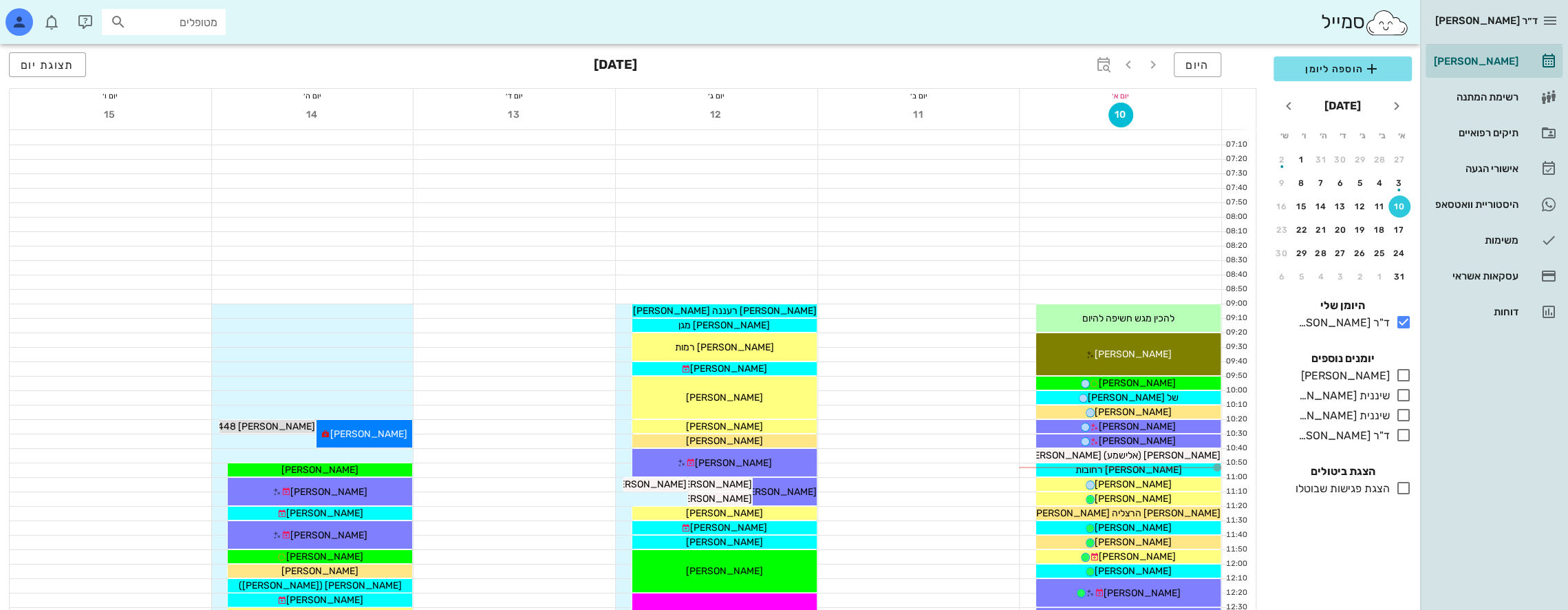
click at [169, 26] on input "מטופלים" at bounding box center [173, 22] width 88 height 18
type input "c"
type input "[PERSON_NAME]"
click at [180, 92] on div "[PERSON_NAME] מגן 336787551" at bounding box center [139, 86] width 152 height 11
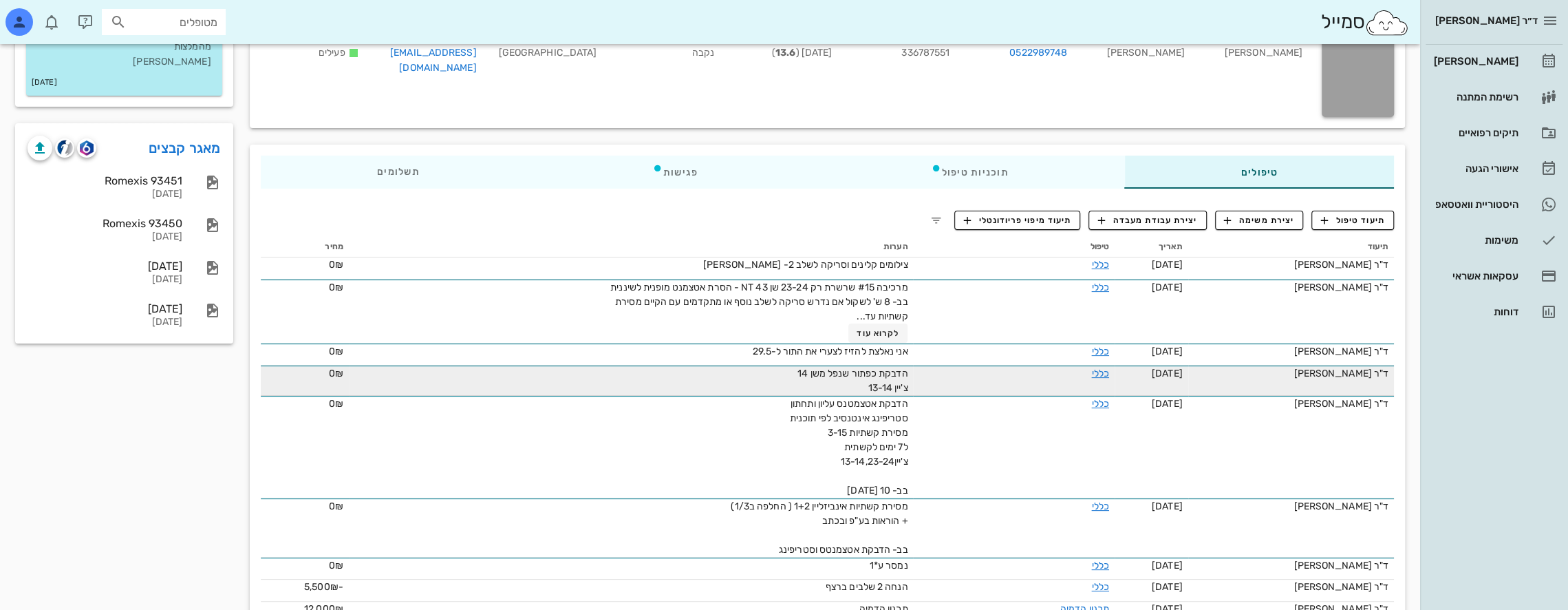
scroll to position [138, 0]
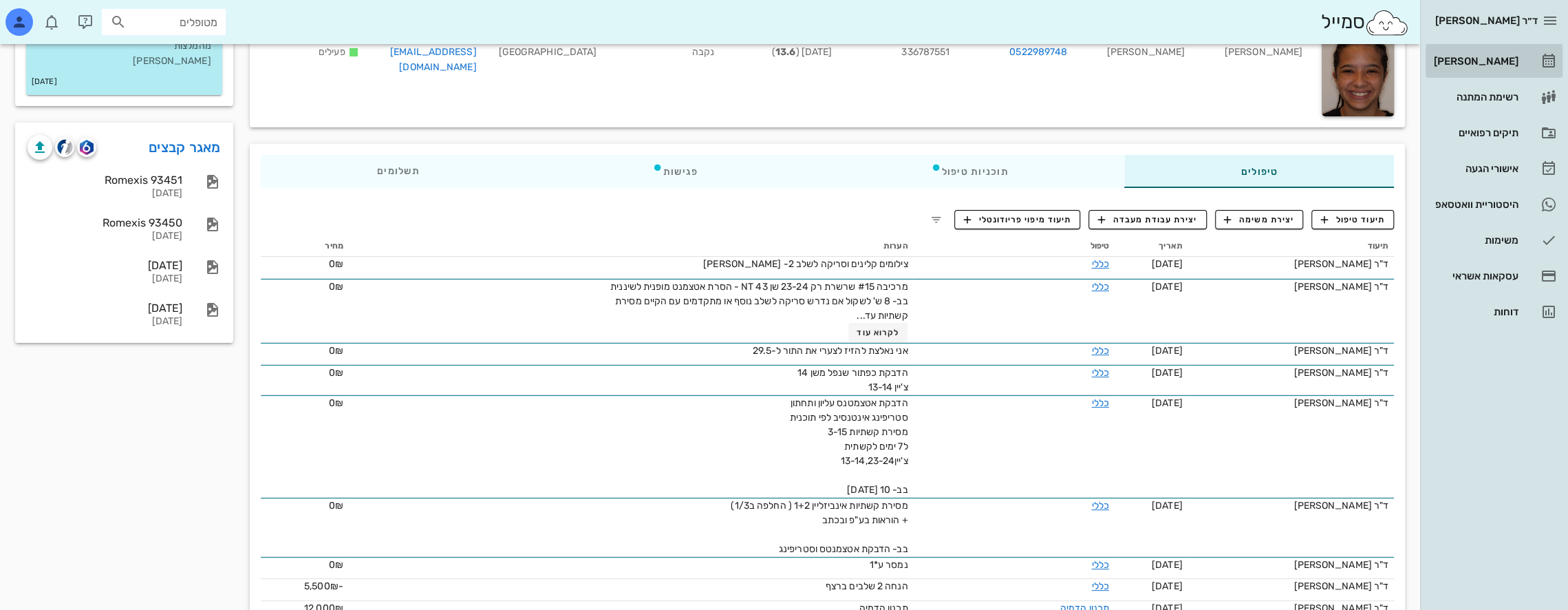
click at [1484, 57] on div "[PERSON_NAME]" at bounding box center [1475, 61] width 87 height 11
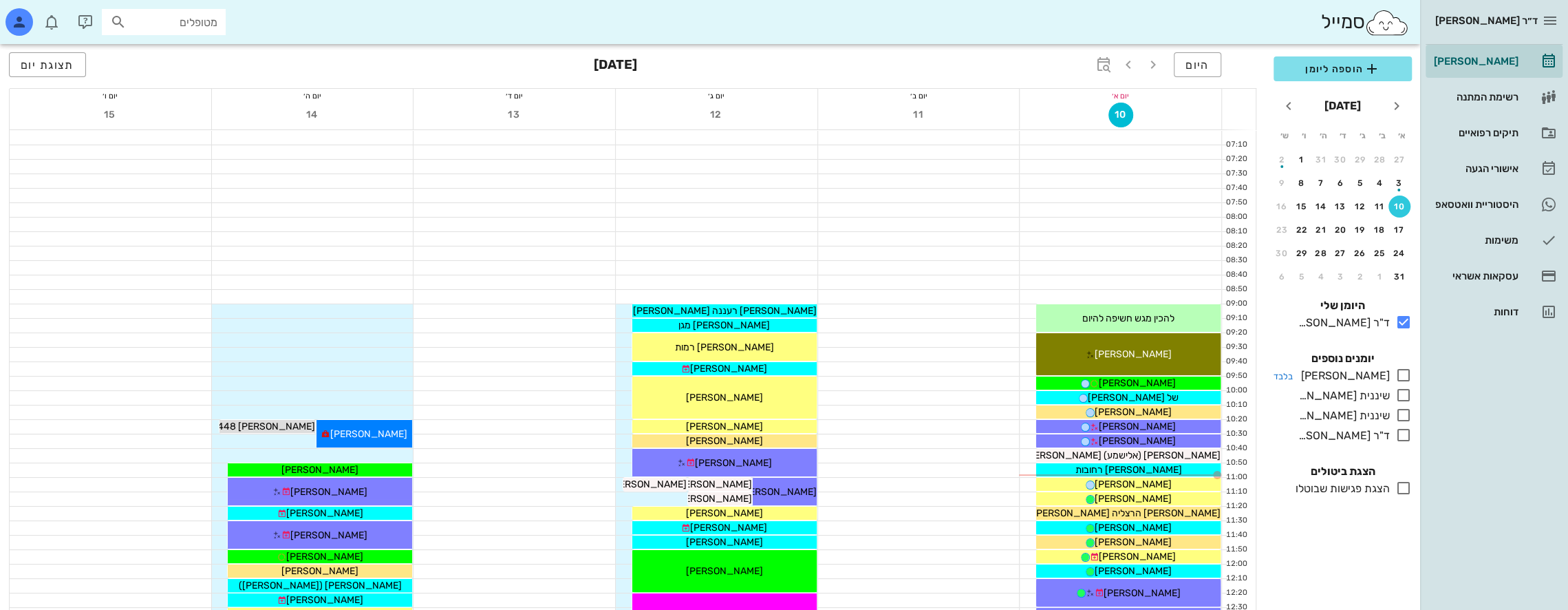
click at [1406, 373] on icon at bounding box center [1404, 375] width 17 height 17
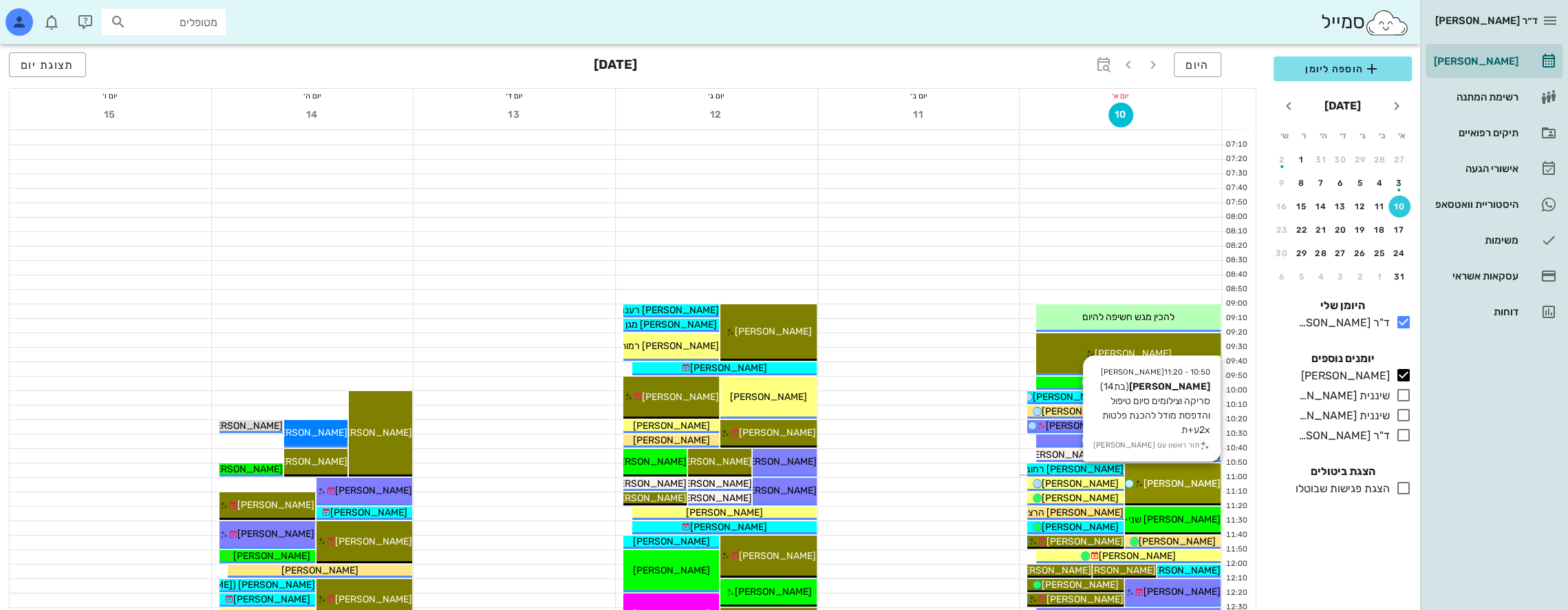
click at [1196, 478] on span "[PERSON_NAME]" at bounding box center [1181, 483] width 77 height 12
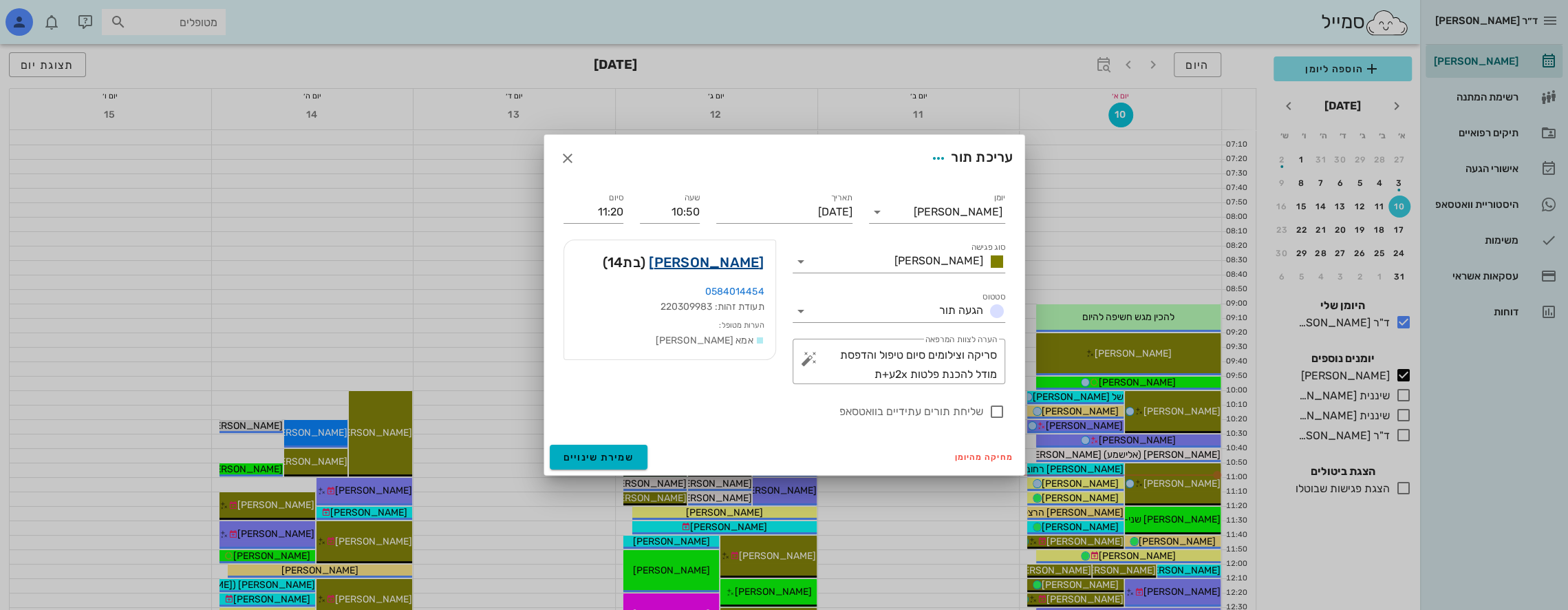
click at [718, 266] on link "[PERSON_NAME]" at bounding box center [707, 262] width 115 height 22
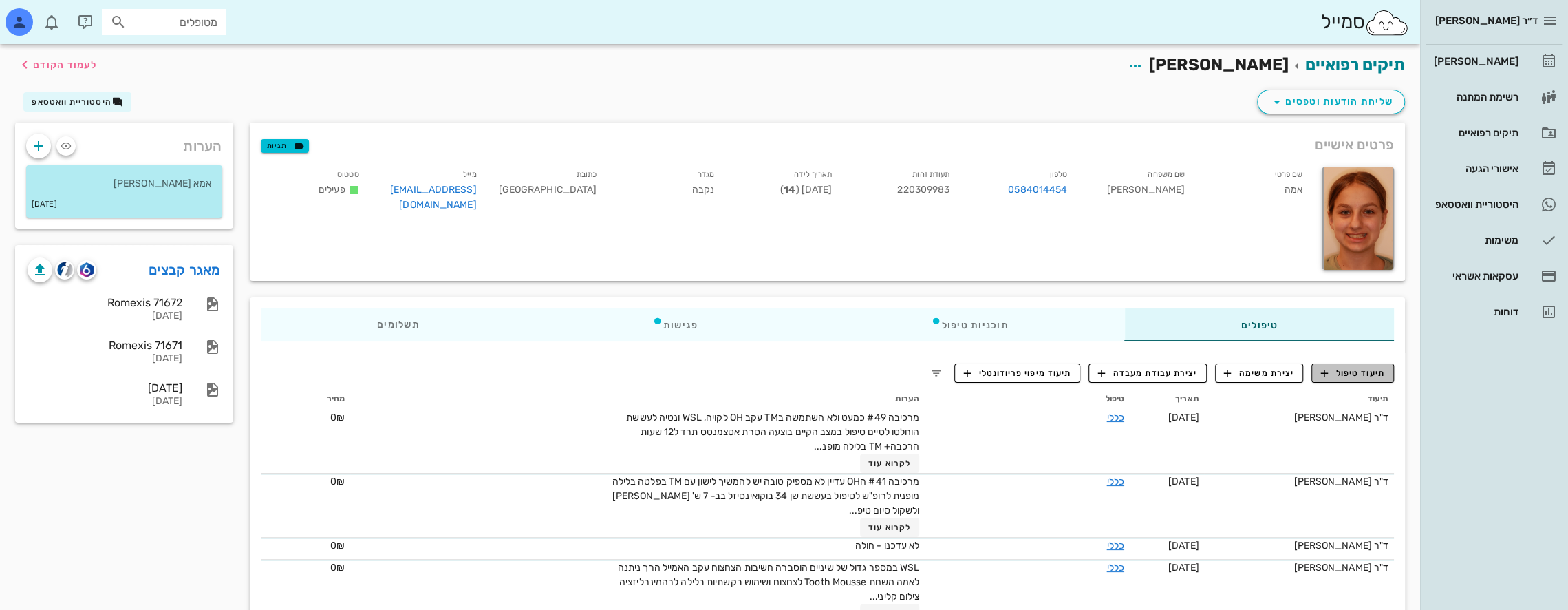
click at [1340, 370] on span "תיעוד טיפול" at bounding box center [1352, 372] width 64 height 12
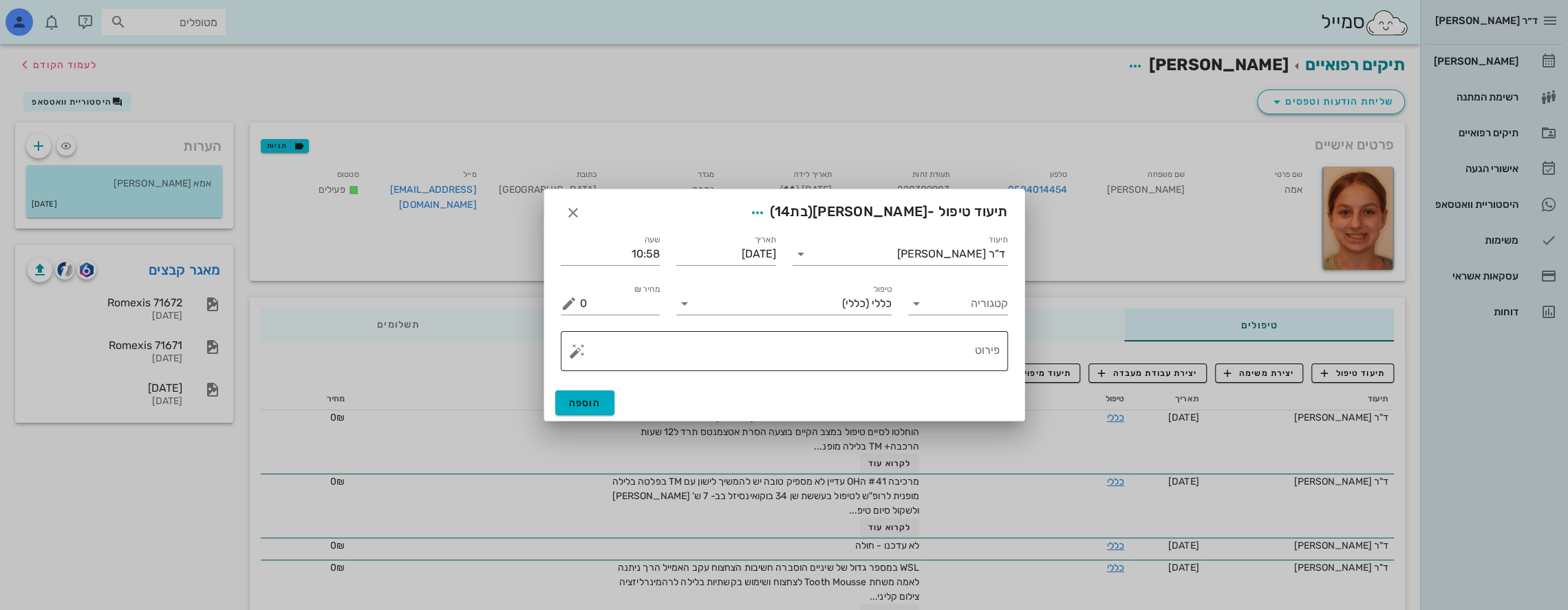
click at [855, 341] on textarea "פירוט" at bounding box center [790, 354] width 420 height 33
type textarea "ב"
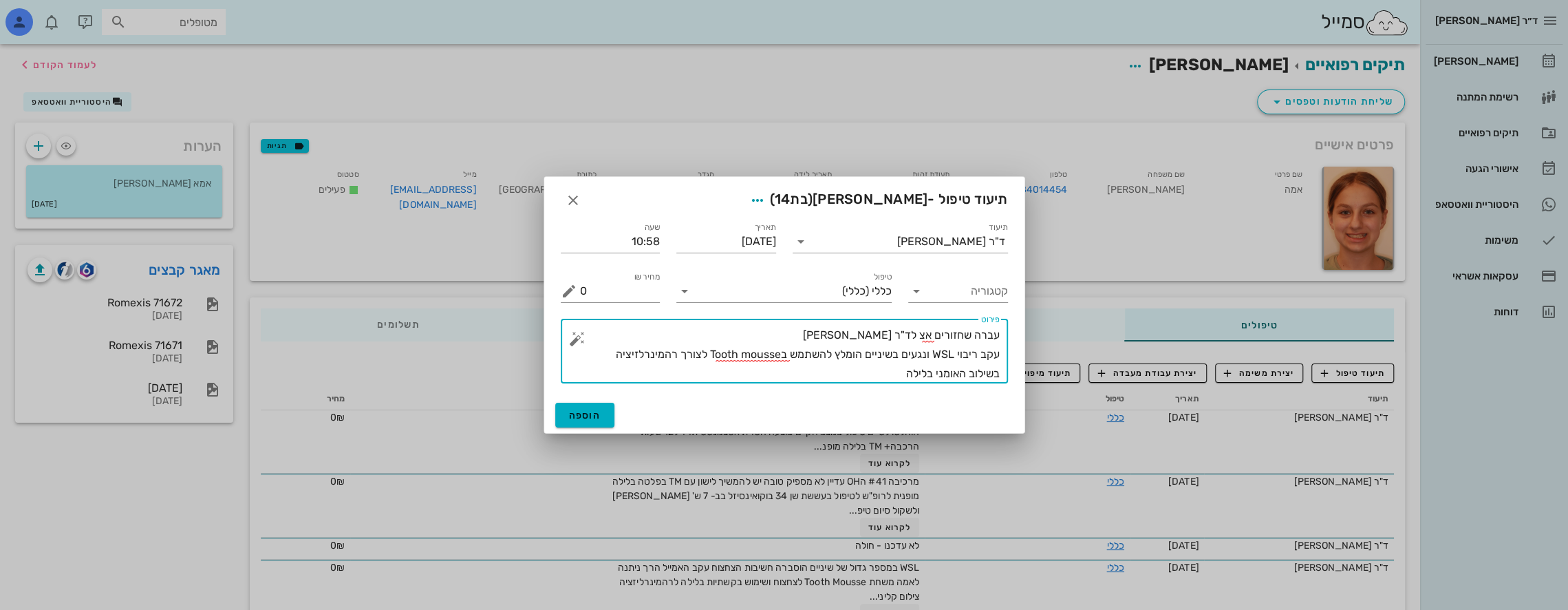
click at [766, 354] on textarea "עברה שחזורים אצ לד"ר [PERSON_NAME] עקב ריבוי WSL ונגעים בשיניים הומלץ להשתמש בT…" at bounding box center [790, 354] width 420 height 58
click at [758, 358] on textarea "עברה שחזורים אצ לד"ר [PERSON_NAME] עקב ריבוי WSL ונגעים בשיניים הומלץ להשתמש בT…" at bounding box center [790, 354] width 420 height 58
drag, startPoint x: 746, startPoint y: 353, endPoint x: 782, endPoint y: 357, distance: 36.2
click at [782, 357] on textarea "עברה שחזורים אצ לד"ר [PERSON_NAME] עקב ריבוי WSL ונגעים בשיניים הומלץ להשתמש בT…" at bounding box center [790, 354] width 420 height 58
click at [764, 352] on textarea "עברה שחזורים אצ לד"ר [PERSON_NAME] עקב ריבוי WSL ונגעים בשיניים הומלץ להשתמש בT…" at bounding box center [790, 354] width 420 height 58
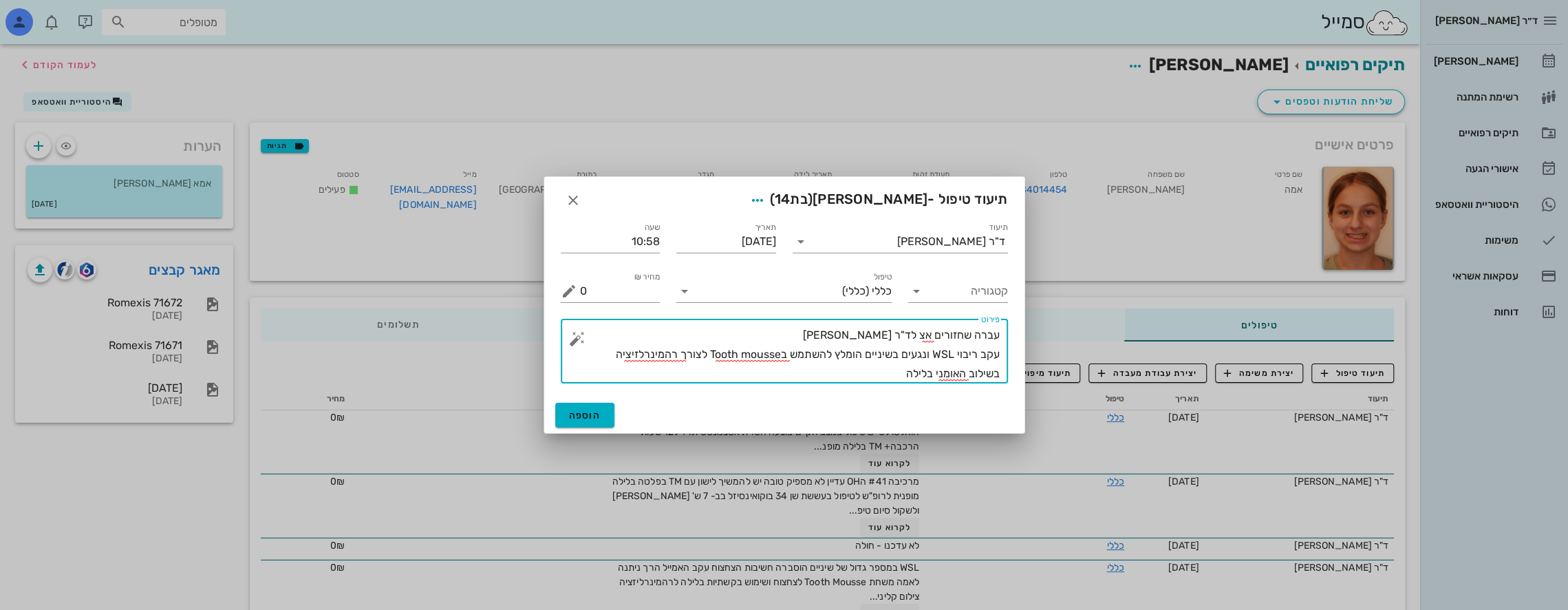
click at [776, 349] on textarea "עברה שחזורים אצ לד"ר [PERSON_NAME] עקב ריבוי WSL ונגעים בשיניים הומלץ להשתמש בT…" at bounding box center [790, 354] width 420 height 58
type textarea "עברה שחזורים אצ לד"ר [PERSON_NAME] עקב ריבוי WSL ונגעים בשיניים הומלץ להשתמש בT…"
click at [705, 388] on div "​ [PERSON_NAME] עברה שחזורים אצ לד"ר [PERSON_NAME] עקב ריבוי WSL ונגעים בשיניים…" at bounding box center [784, 350] width 464 height 81
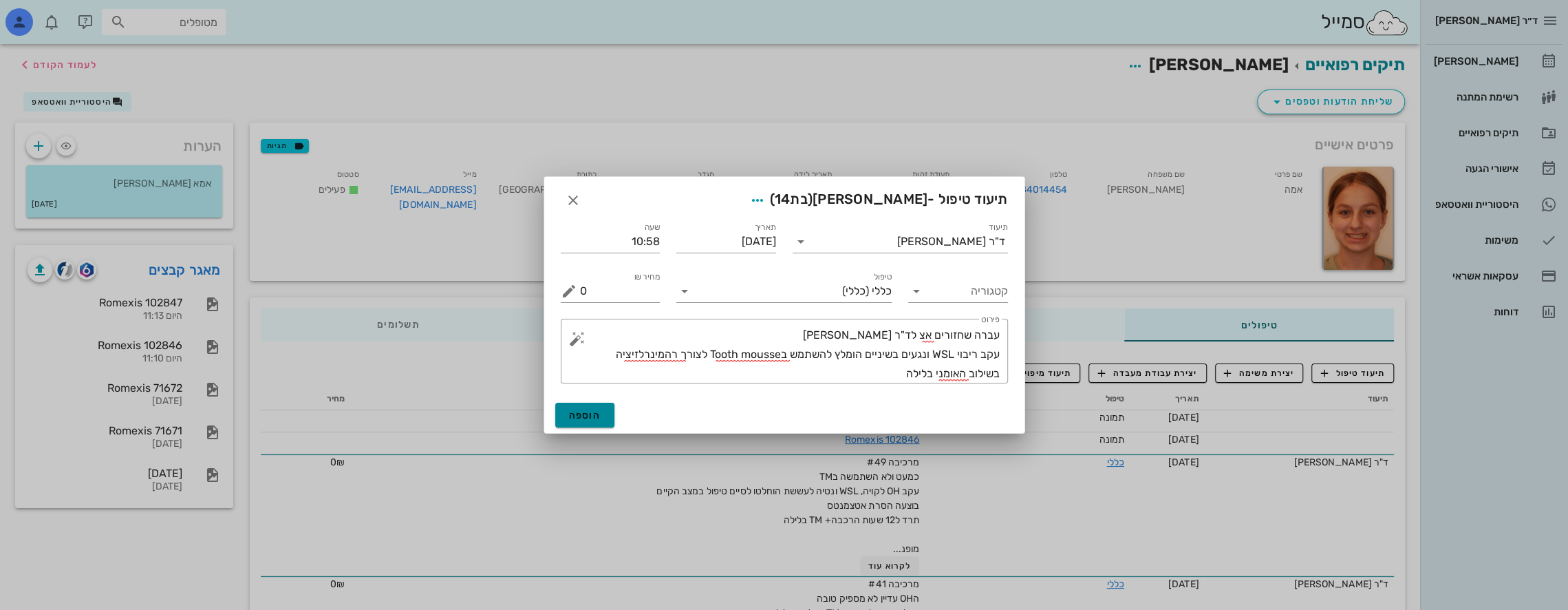
click at [587, 415] on span "הוספה" at bounding box center [585, 415] width 32 height 12
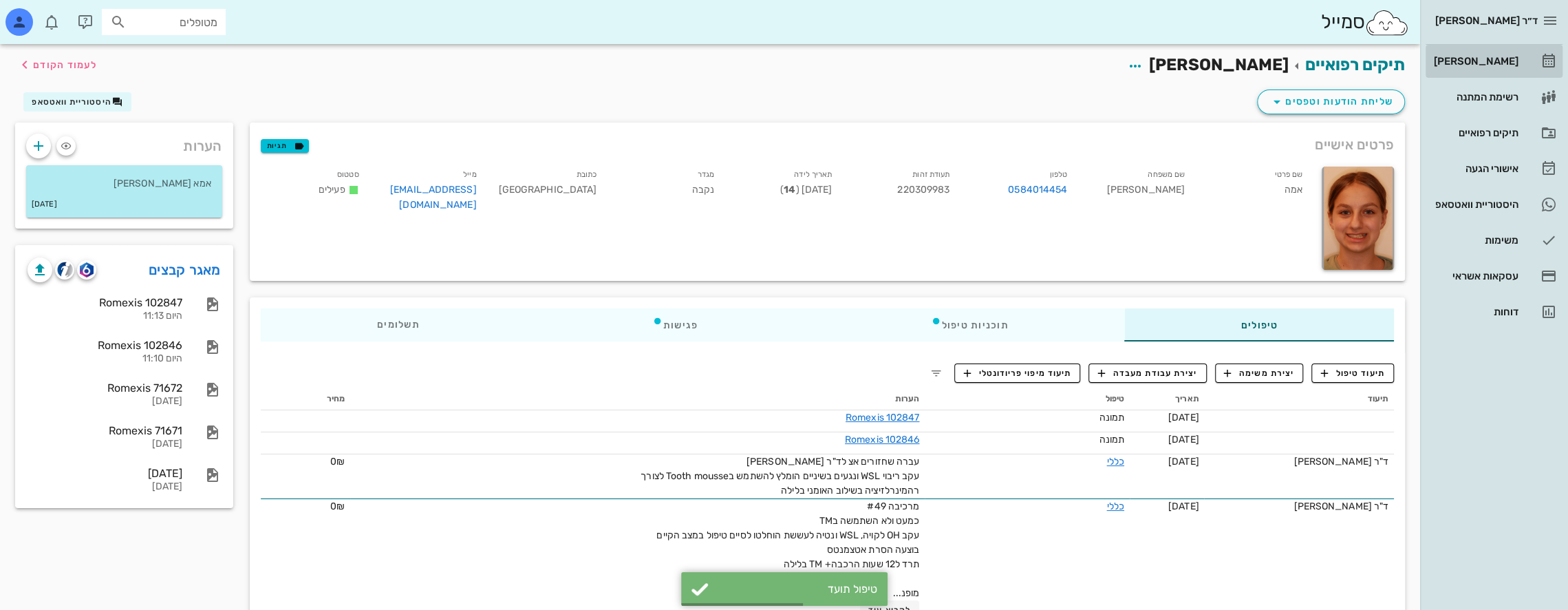
click at [1502, 58] on div "[PERSON_NAME]" at bounding box center [1475, 61] width 87 height 11
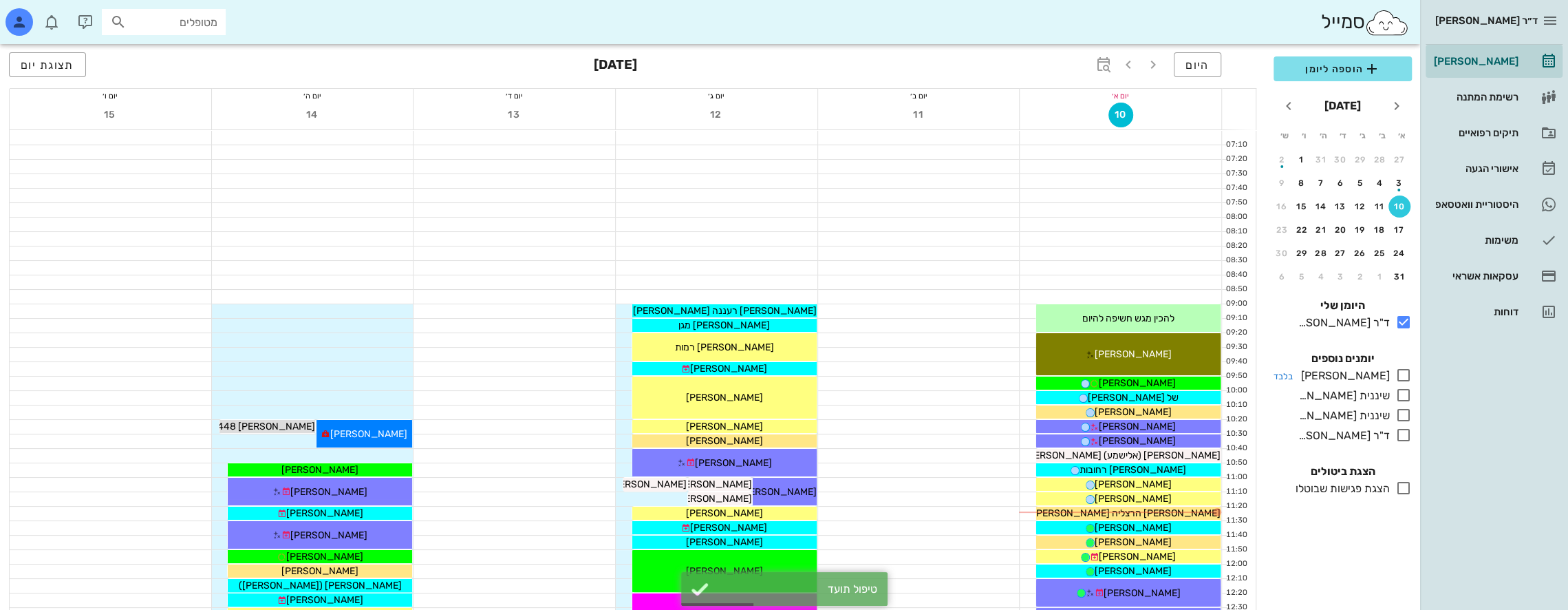
drag, startPoint x: 1406, startPoint y: 372, endPoint x: 1386, endPoint y: 374, distance: 20.1
click at [1406, 372] on icon at bounding box center [1404, 375] width 17 height 17
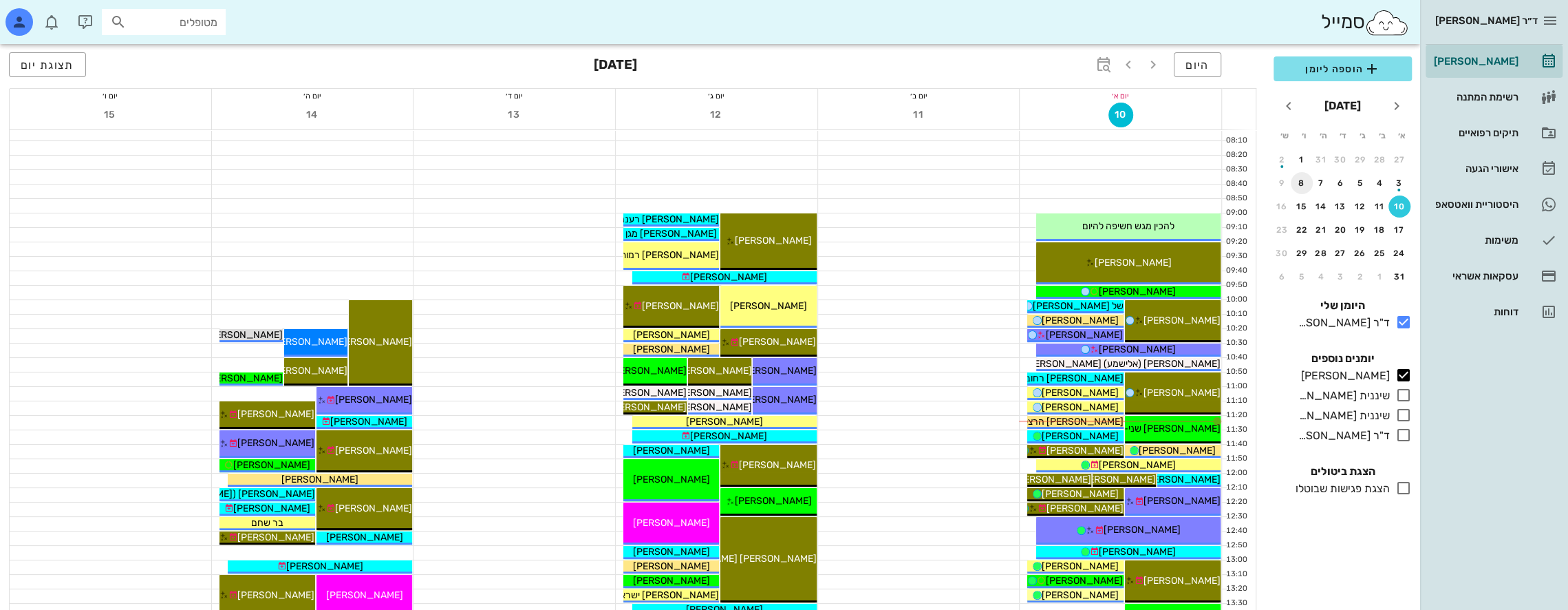
scroll to position [69, 0]
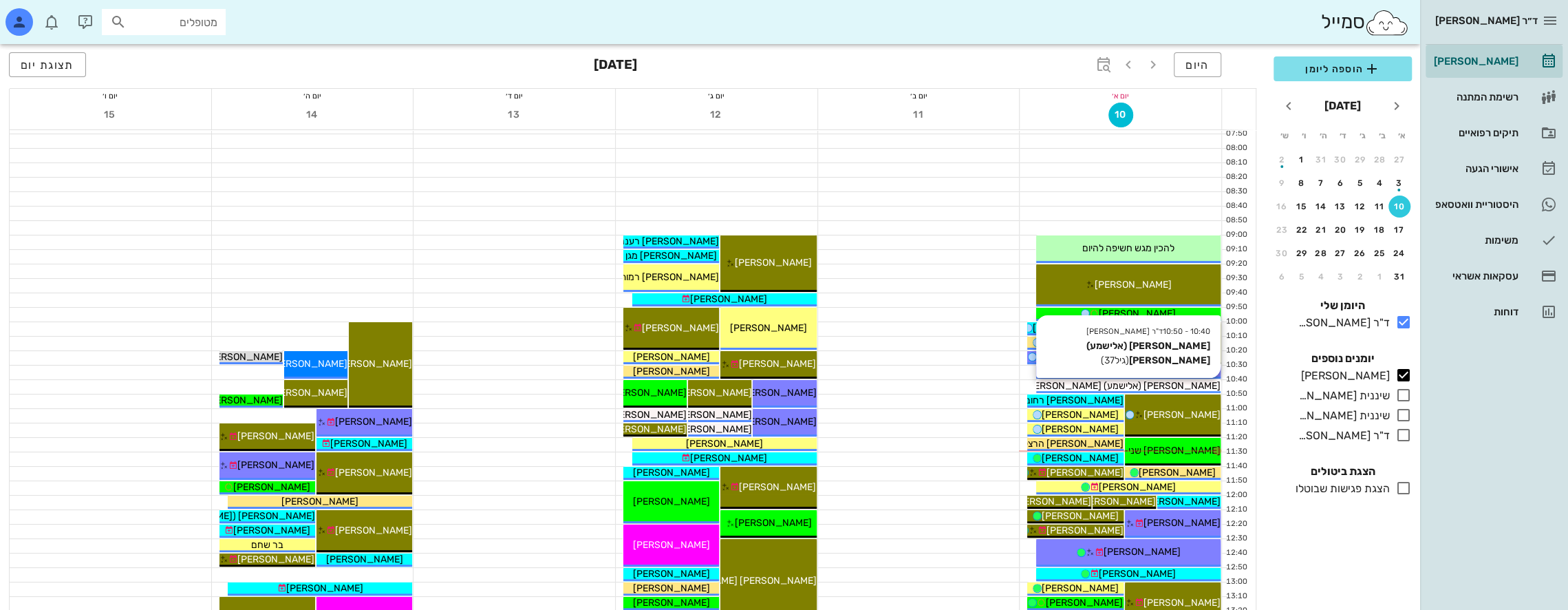
click at [1166, 384] on span "[PERSON_NAME] (אלישמע) [PERSON_NAME]" at bounding box center [1122, 386] width 196 height 12
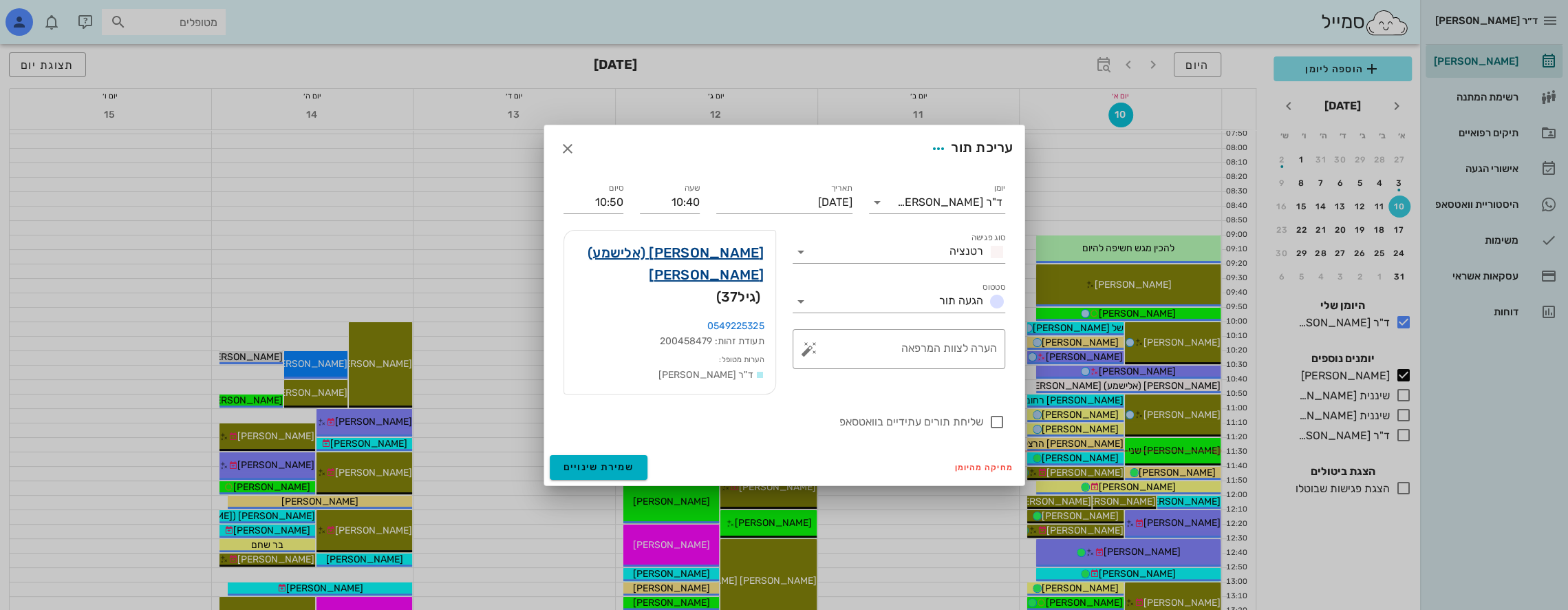
click at [744, 266] on link "[PERSON_NAME] (אלישמע) [PERSON_NAME]" at bounding box center [669, 263] width 189 height 44
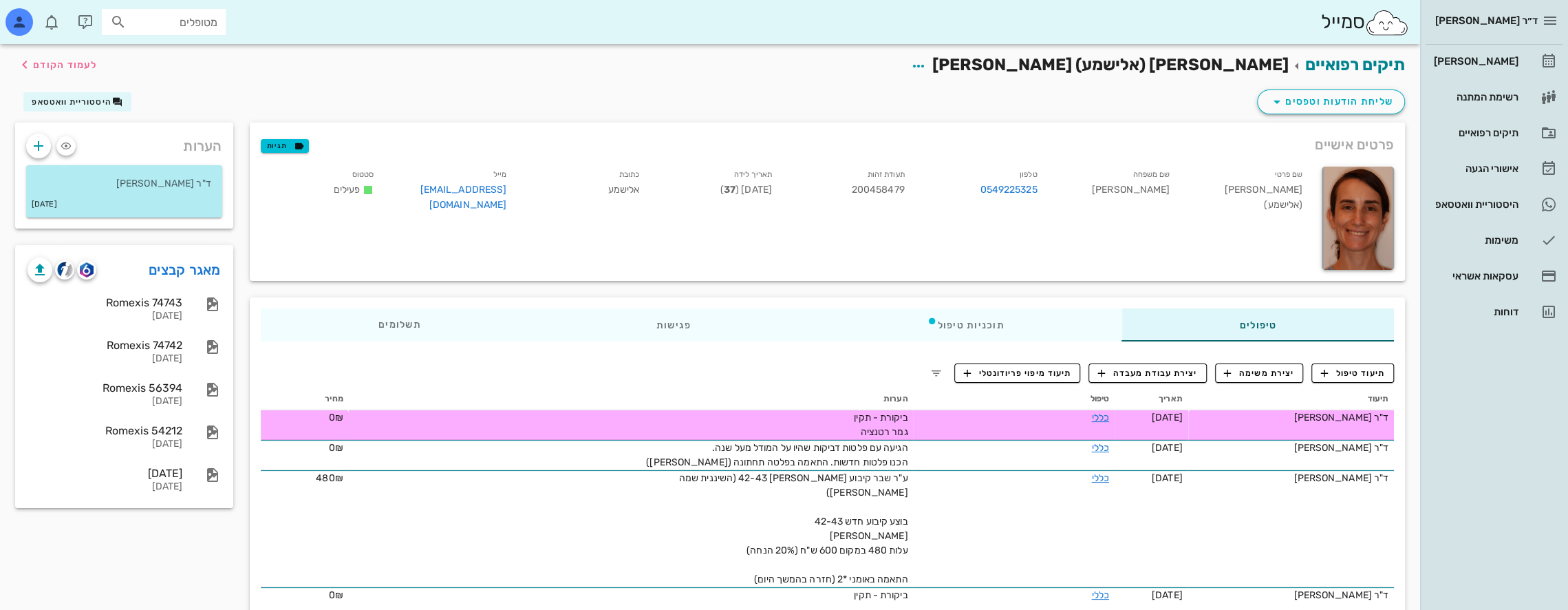
click at [856, 425] on div "ביקורת - תקין גמר רטנציה" at bounding box center [753, 424] width 310 height 29
click at [1105, 412] on link "כללי" at bounding box center [1100, 418] width 17 height 12
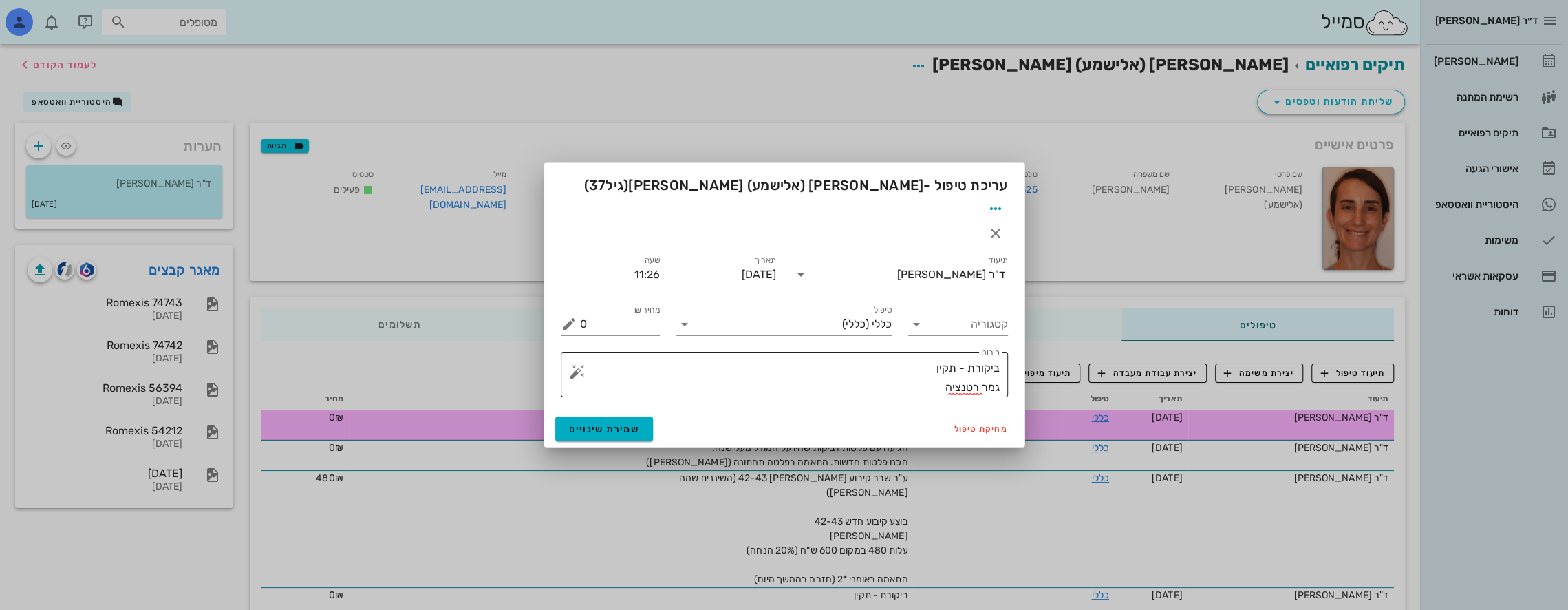
click at [924, 361] on textarea "ביקורת - תקין גמר רטנציה" at bounding box center [790, 378] width 420 height 38
click at [923, 358] on textarea "ביקורת - תקין גמר רטנציה" at bounding box center [790, 378] width 420 height 38
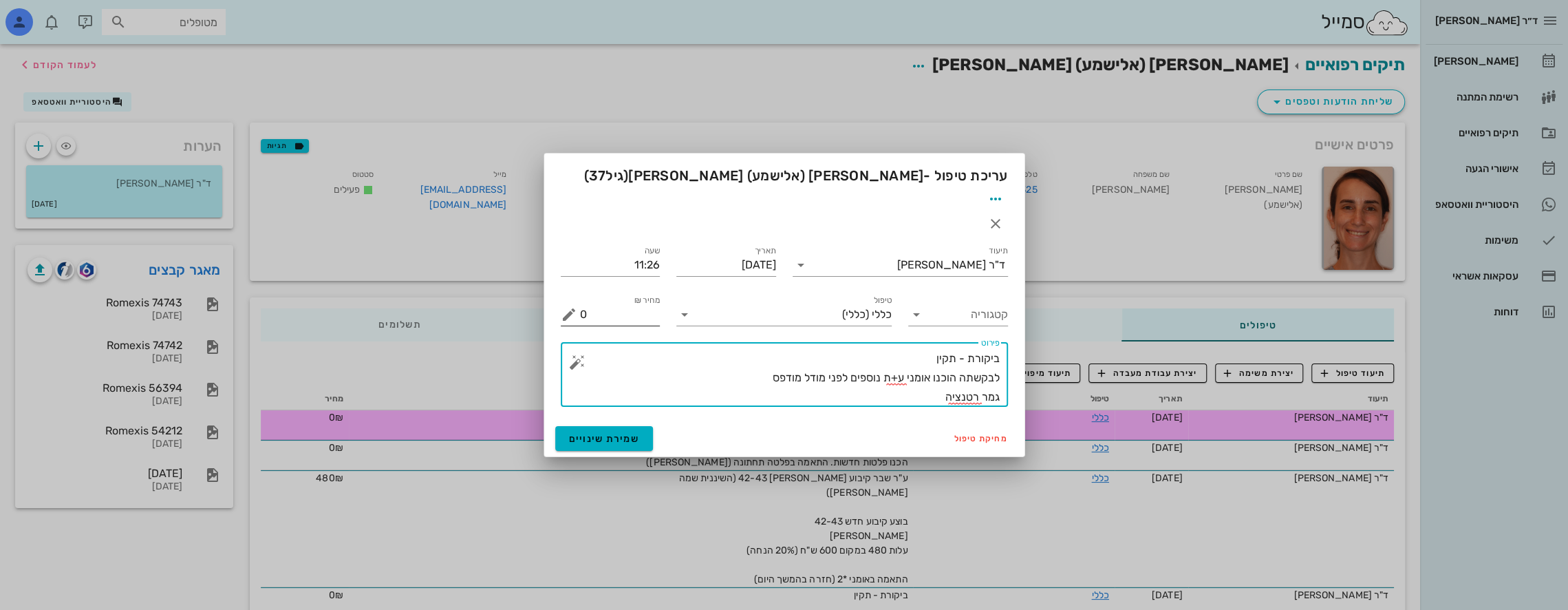
type textarea "ביקורת - תקין לבקשתה הוכנו אומני ע+ת נוספים לפני מודל מודפס גמר רטנציה"
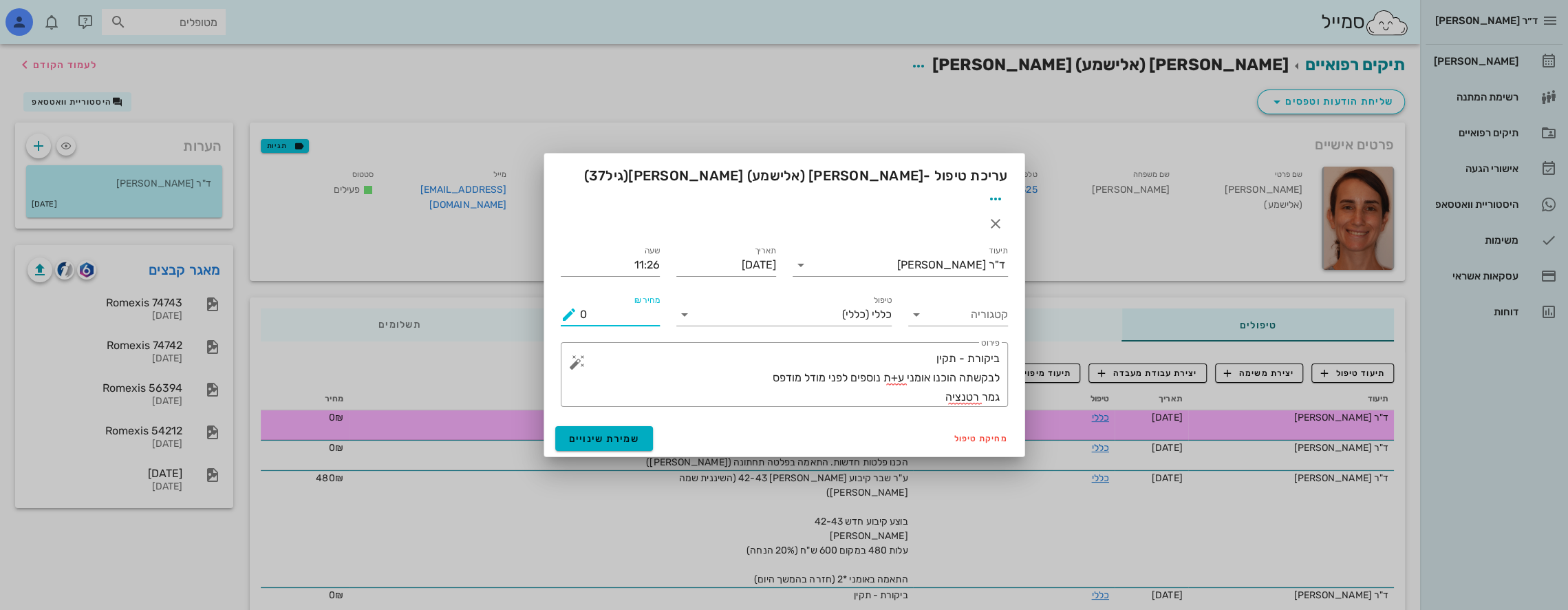
click at [650, 303] on input "0" at bounding box center [620, 314] width 81 height 22
type input "0"
type input "700"
click at [718, 363] on textarea "ביקורת - תקין לבקשתה הוכנו אומני ע+ת נוספים לפני מודל מודפס גמר רטנציה" at bounding box center [790, 378] width 420 height 58
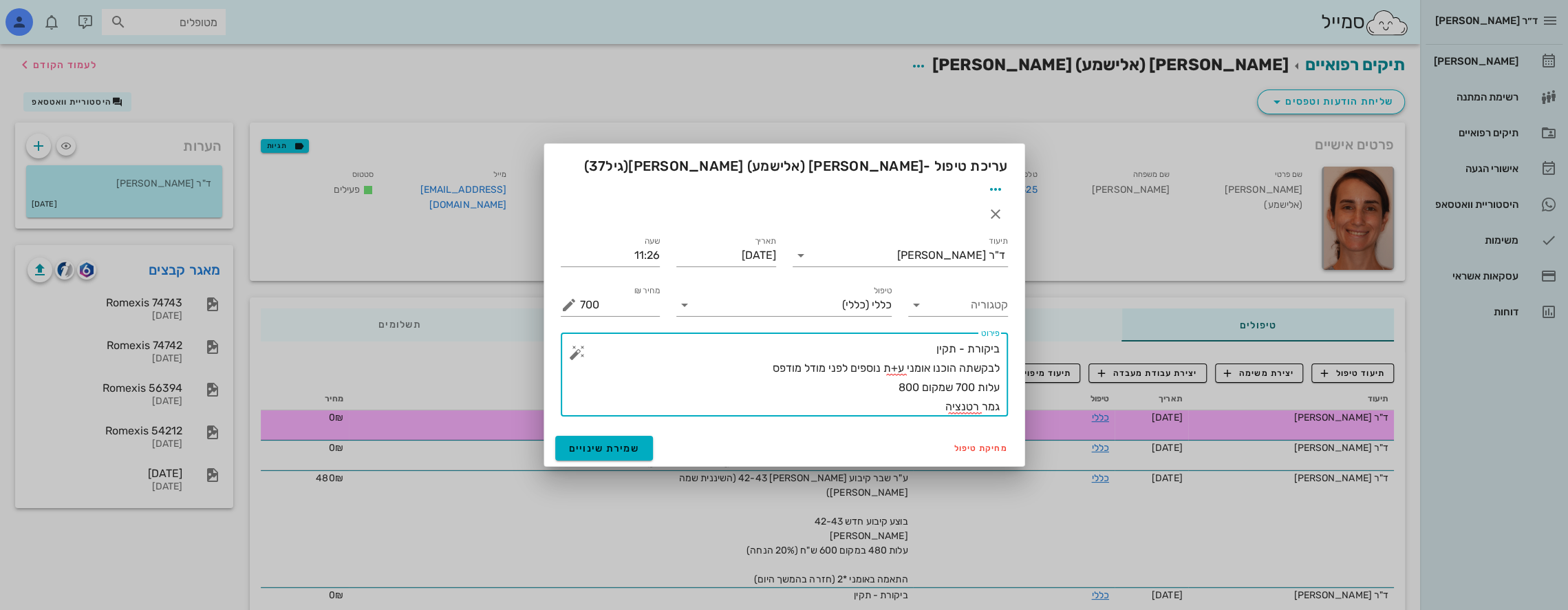
click at [944, 365] on textarea "ביקורת - תקין לבקשתה הוכנו אומני ע+ת נוספים לפני מודל מודפס עלות 700 שמקום 800 …" at bounding box center [790, 378] width 420 height 77
type textarea "ביקורת - תקין לבקשתה הוכנו אומני ע+ת נוספים לפני מודל מודפס עלות 700 במקום 800 …"
click at [617, 442] on span "שמירת שינויים" at bounding box center [604, 448] width 71 height 12
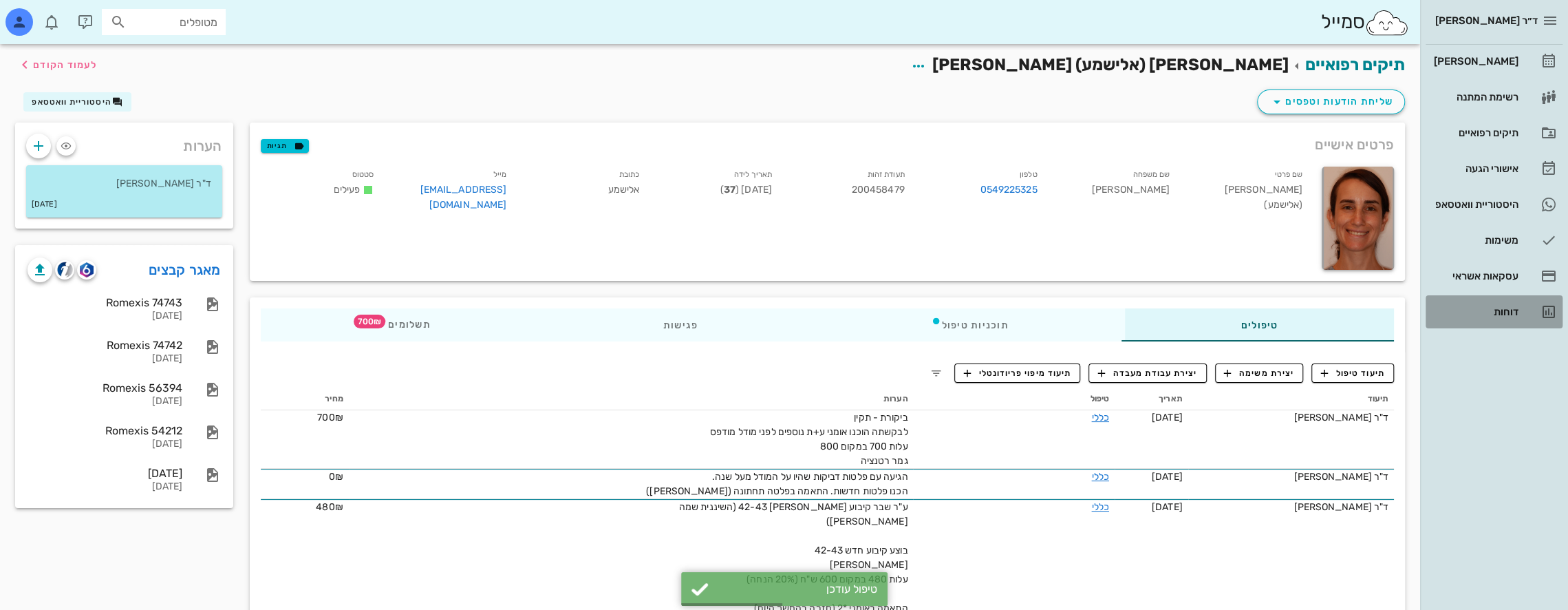
click at [1501, 310] on div "דוחות" at bounding box center [1475, 311] width 87 height 11
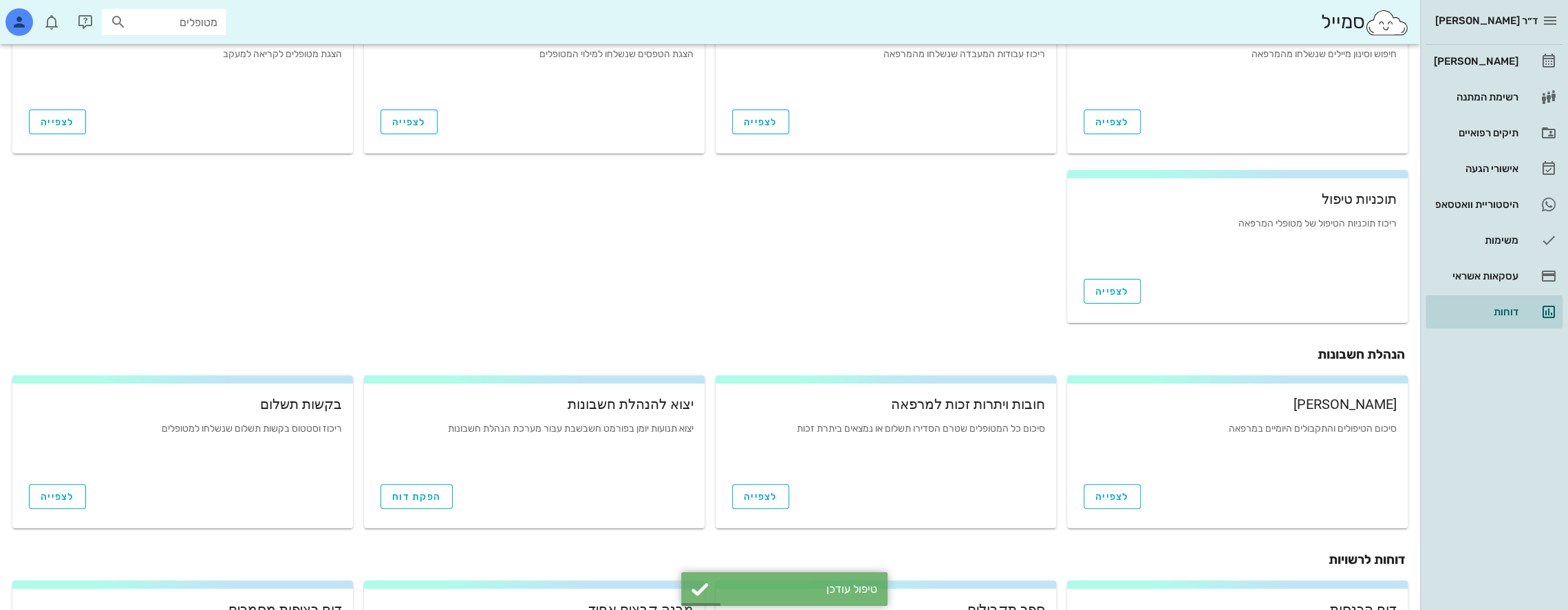
scroll to position [408, 0]
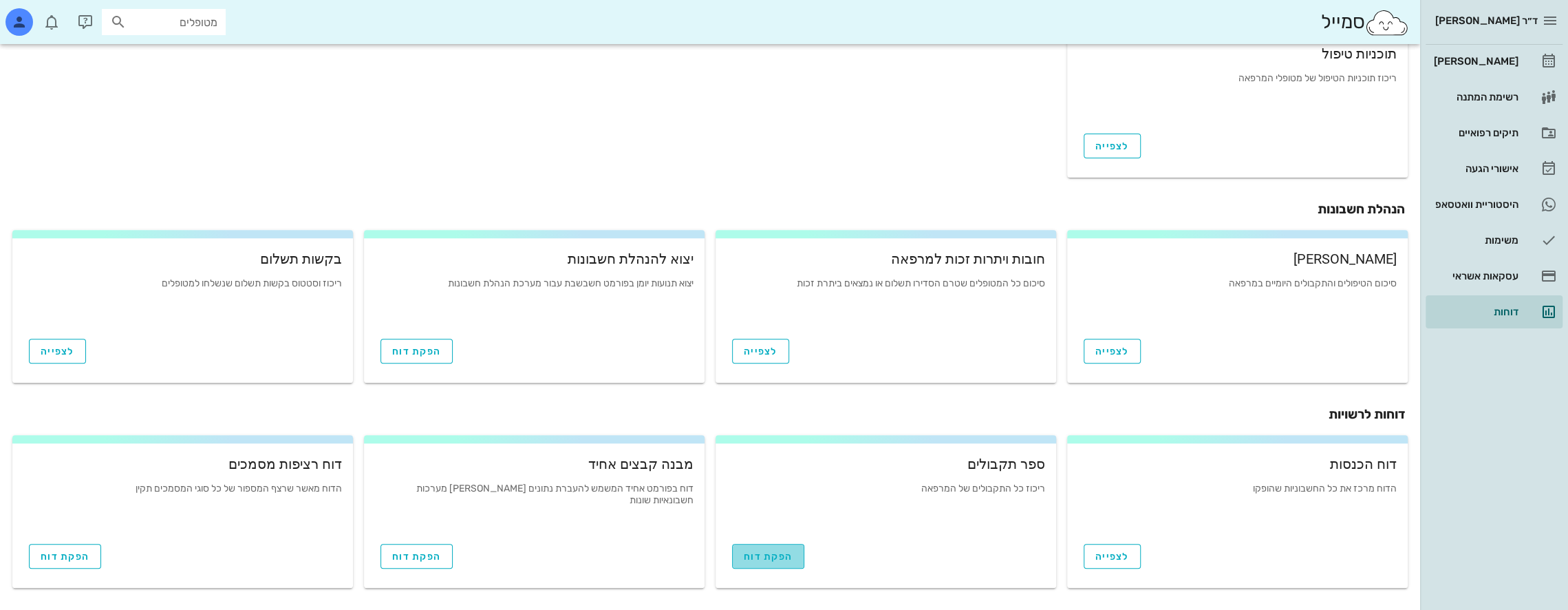
click at [767, 562] on link "הפקת דוח" at bounding box center [768, 556] width 72 height 25
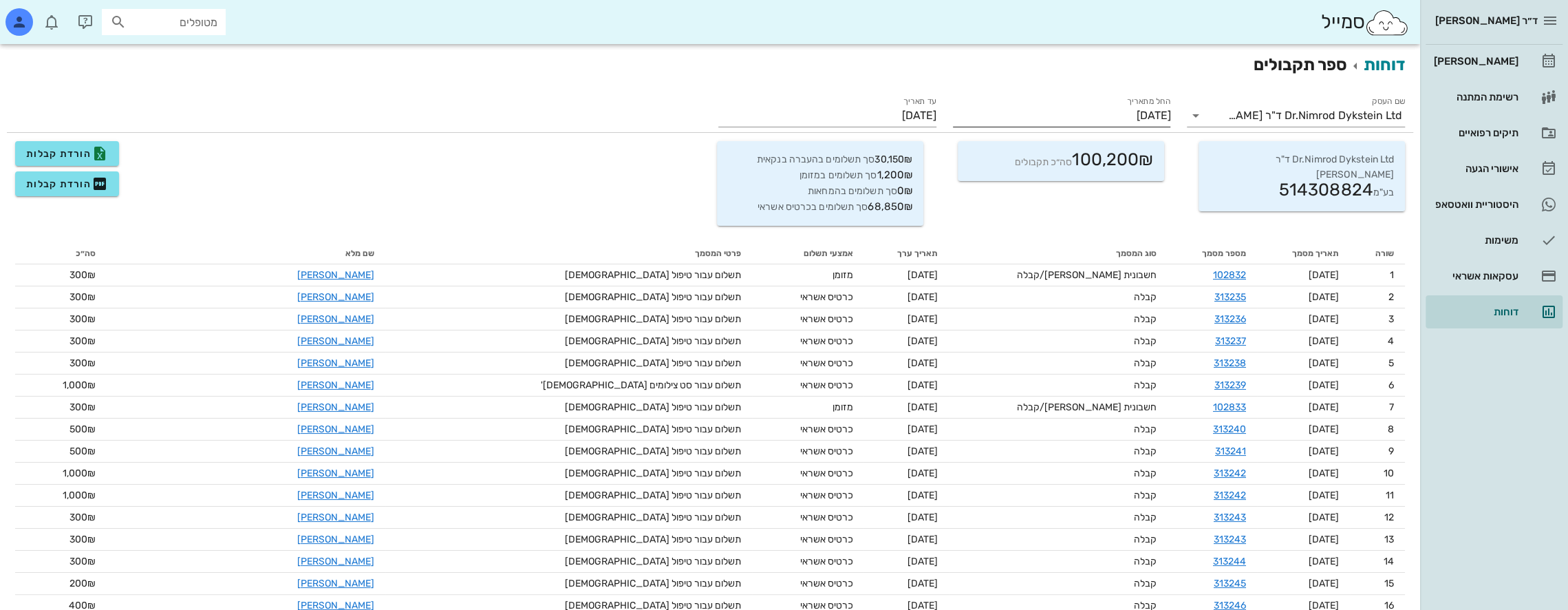
click at [1119, 116] on input "[DATE]" at bounding box center [1062, 116] width 218 height 22
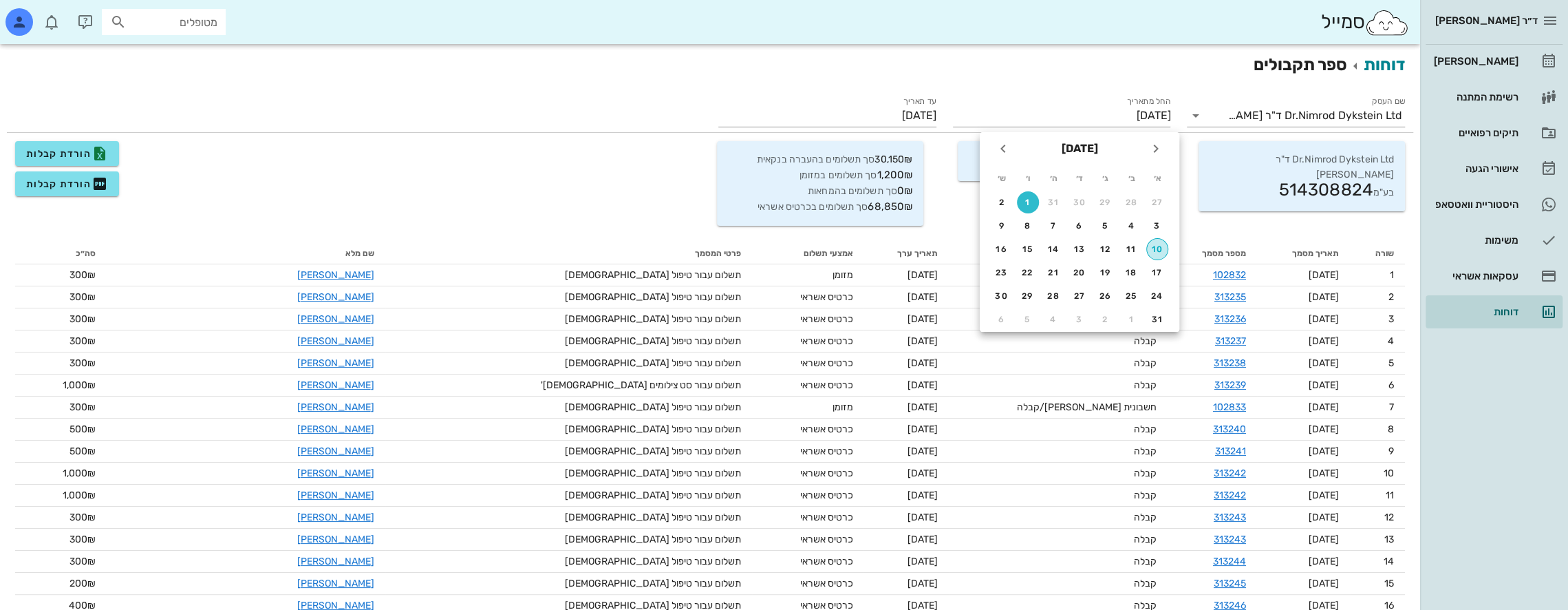
click at [1162, 247] on div "10" at bounding box center [1157, 249] width 21 height 10
type input "[DATE]"
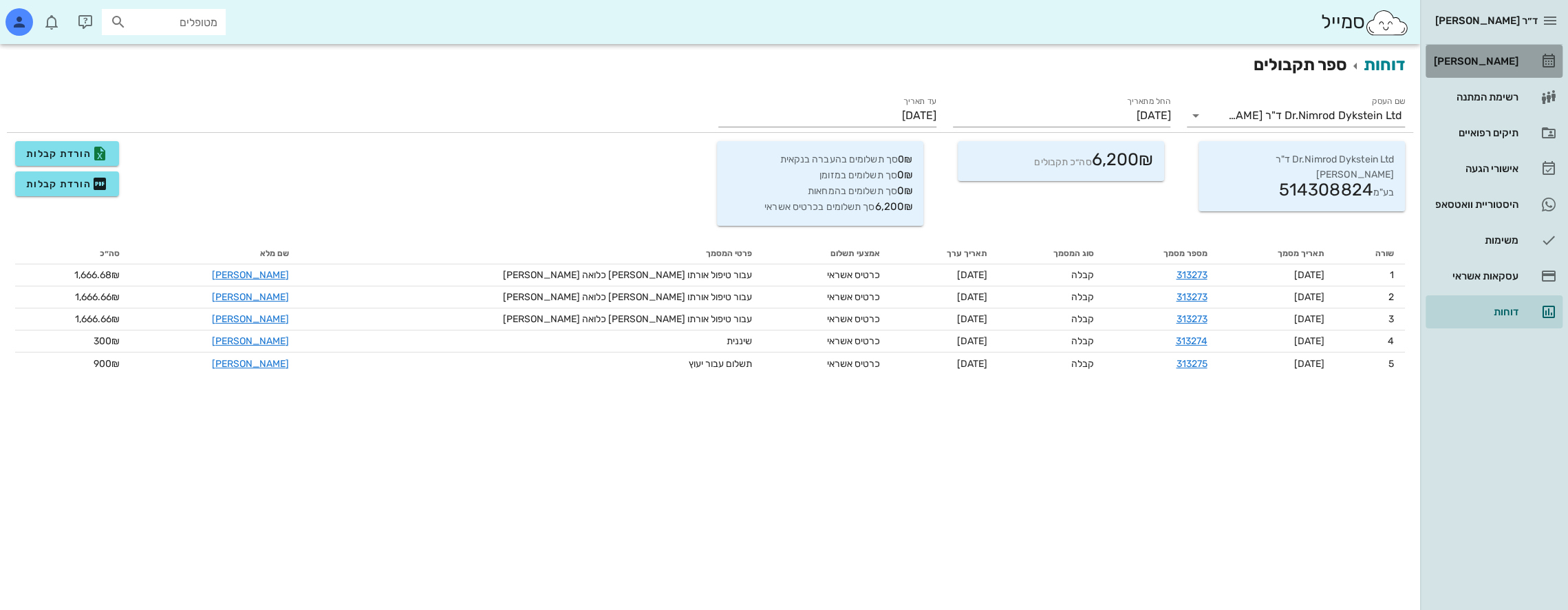
click at [1496, 53] on div "[PERSON_NAME]" at bounding box center [1475, 61] width 87 height 22
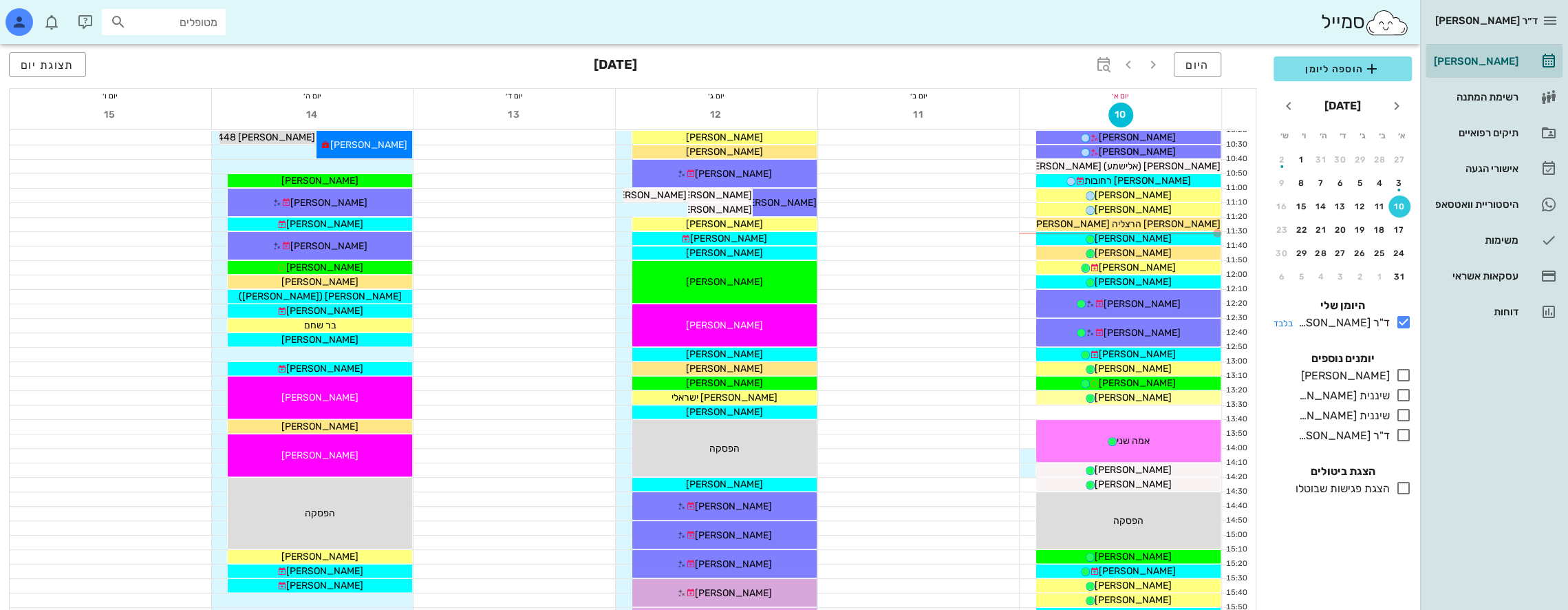
scroll to position [138, 0]
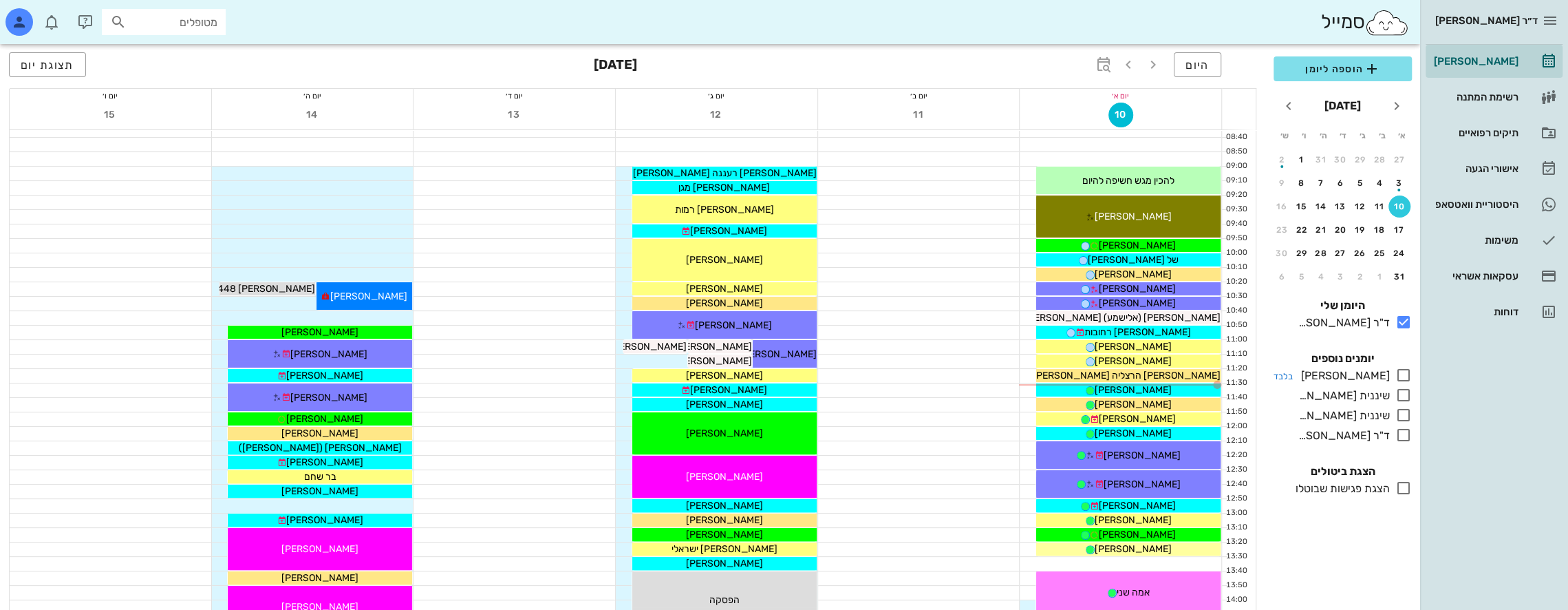
click at [1408, 375] on icon at bounding box center [1404, 375] width 17 height 17
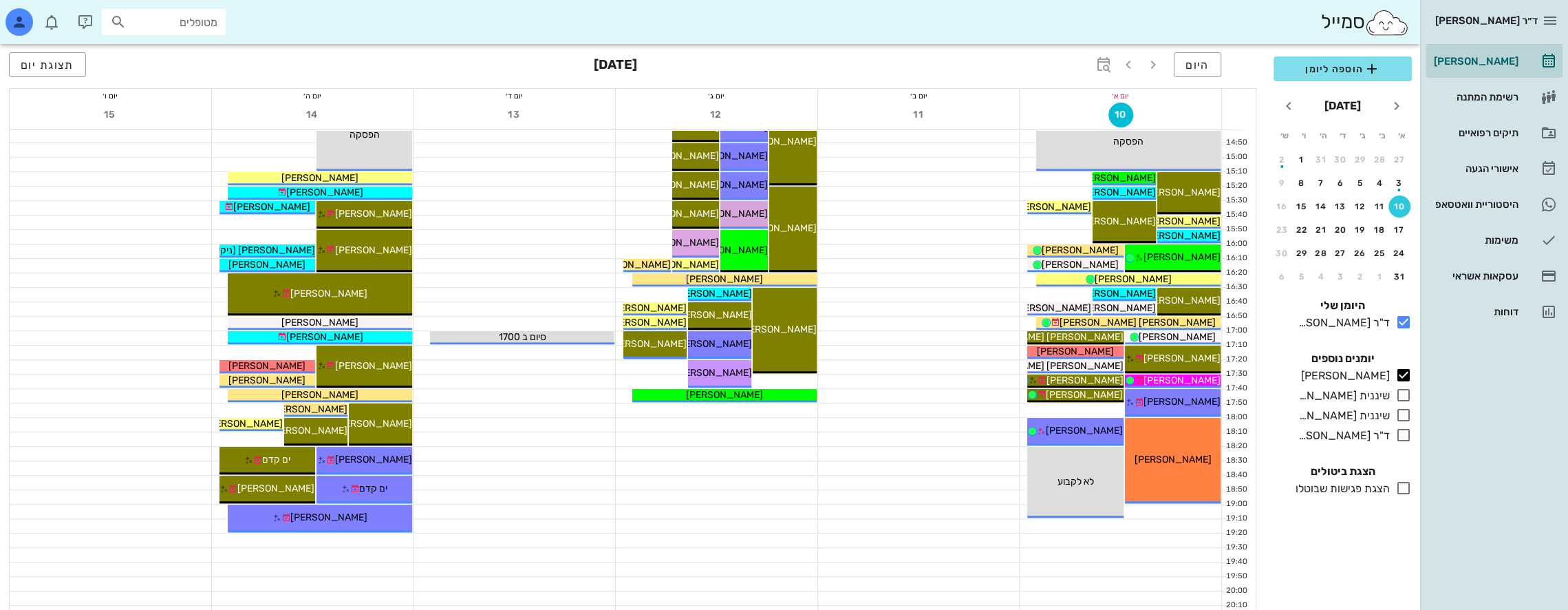
scroll to position [688, 0]
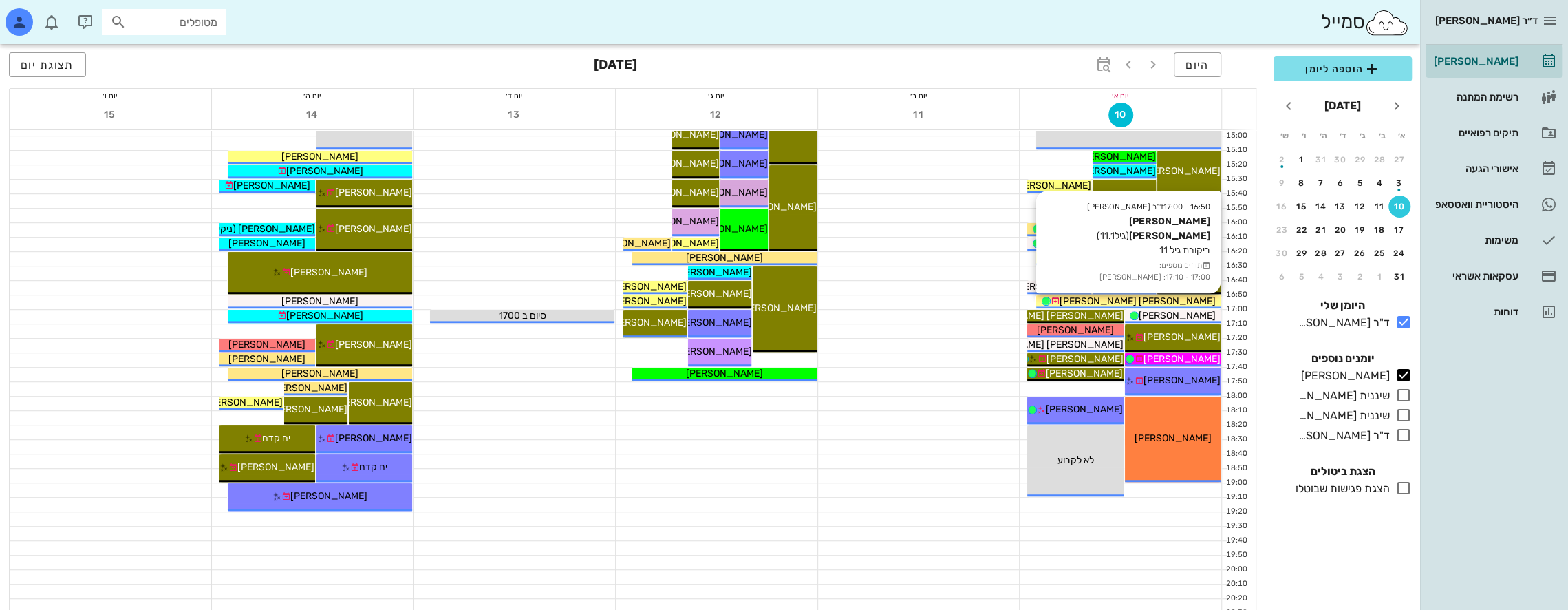
click at [1160, 301] on span "[PERSON_NAME] [PERSON_NAME]" at bounding box center [1137, 301] width 156 height 12
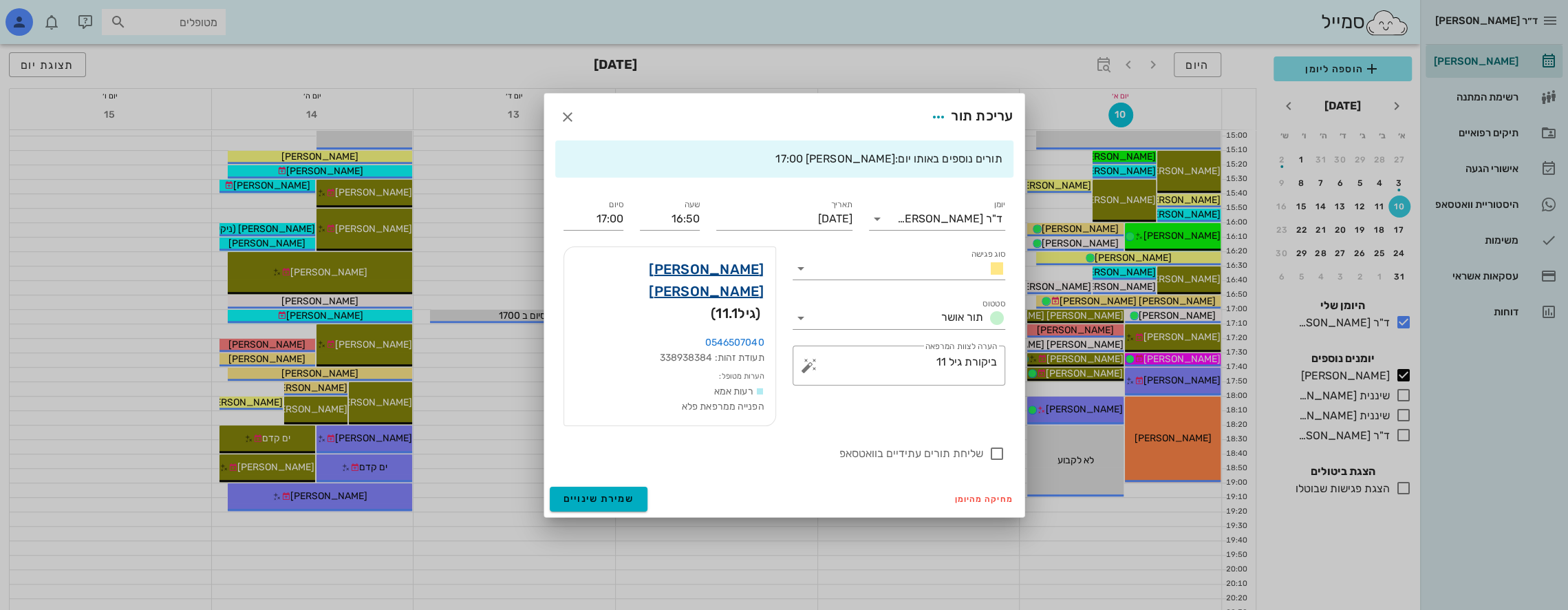
click at [732, 290] on link "[PERSON_NAME] [PERSON_NAME]" at bounding box center [669, 280] width 189 height 44
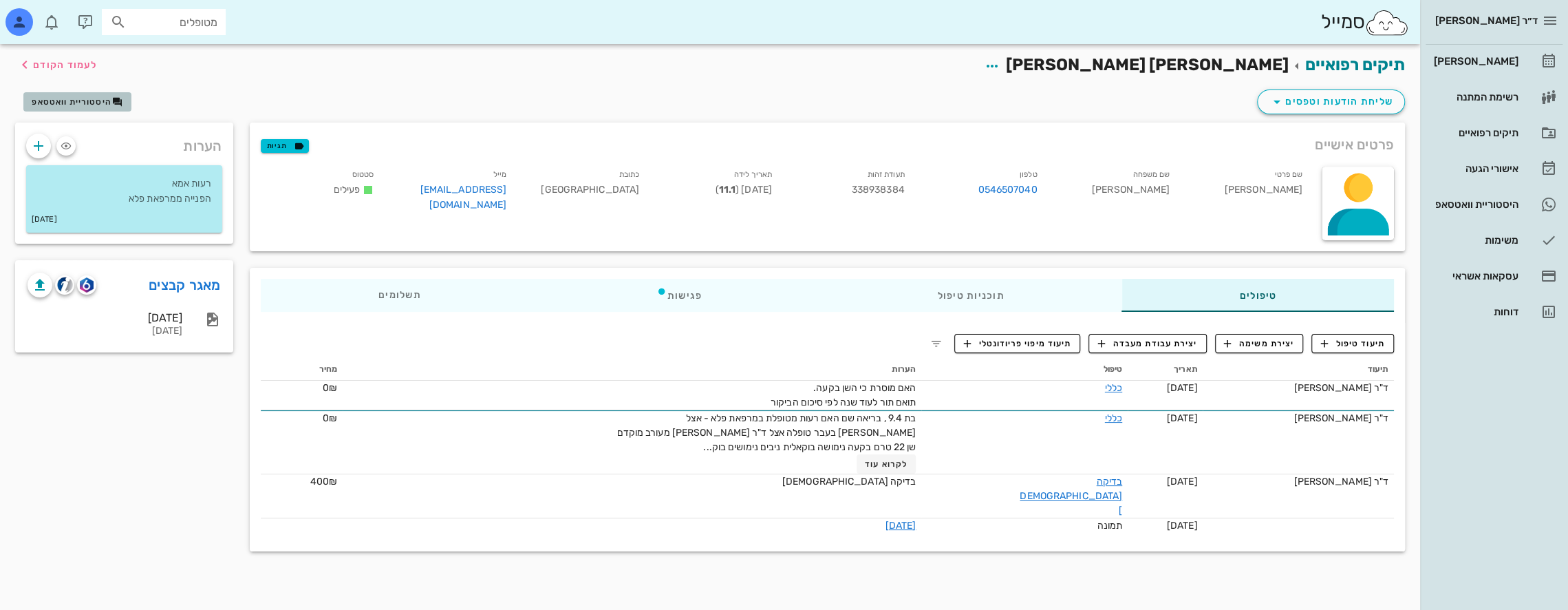
click at [97, 103] on span "היסטוריית וואטסאפ" at bounding box center [72, 102] width 80 height 10
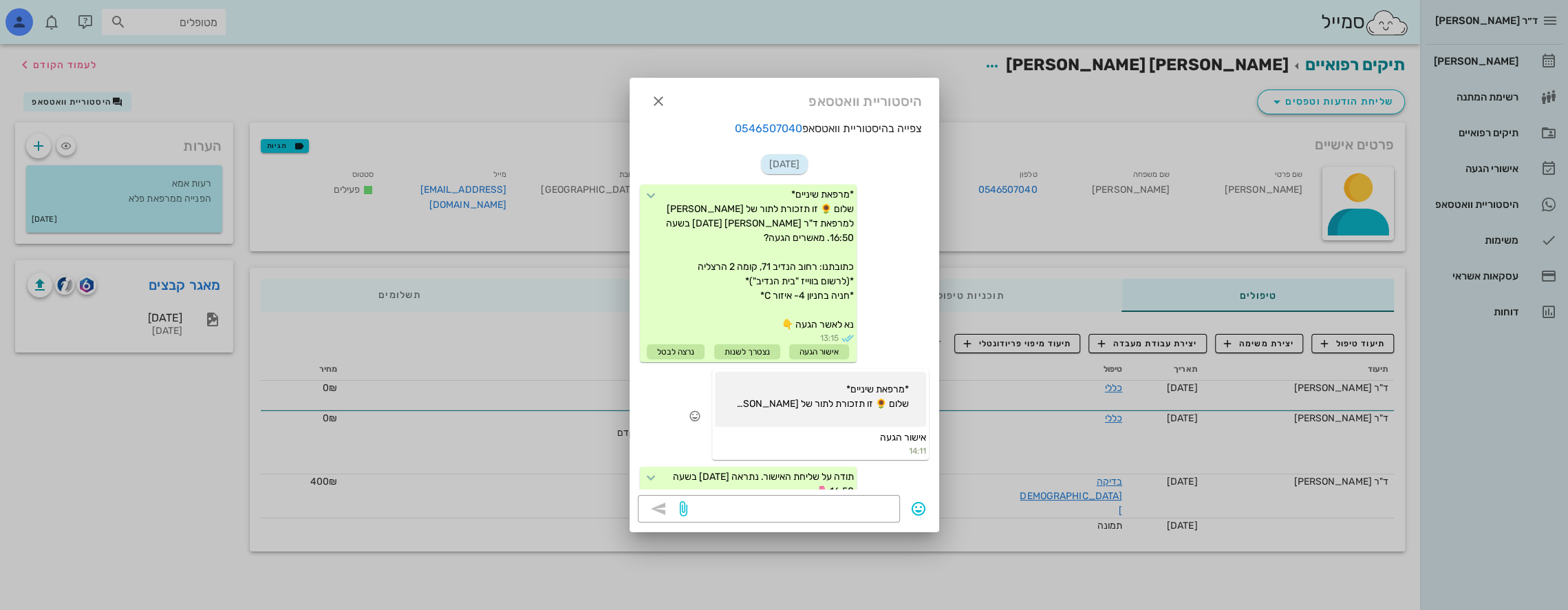
scroll to position [42, 0]
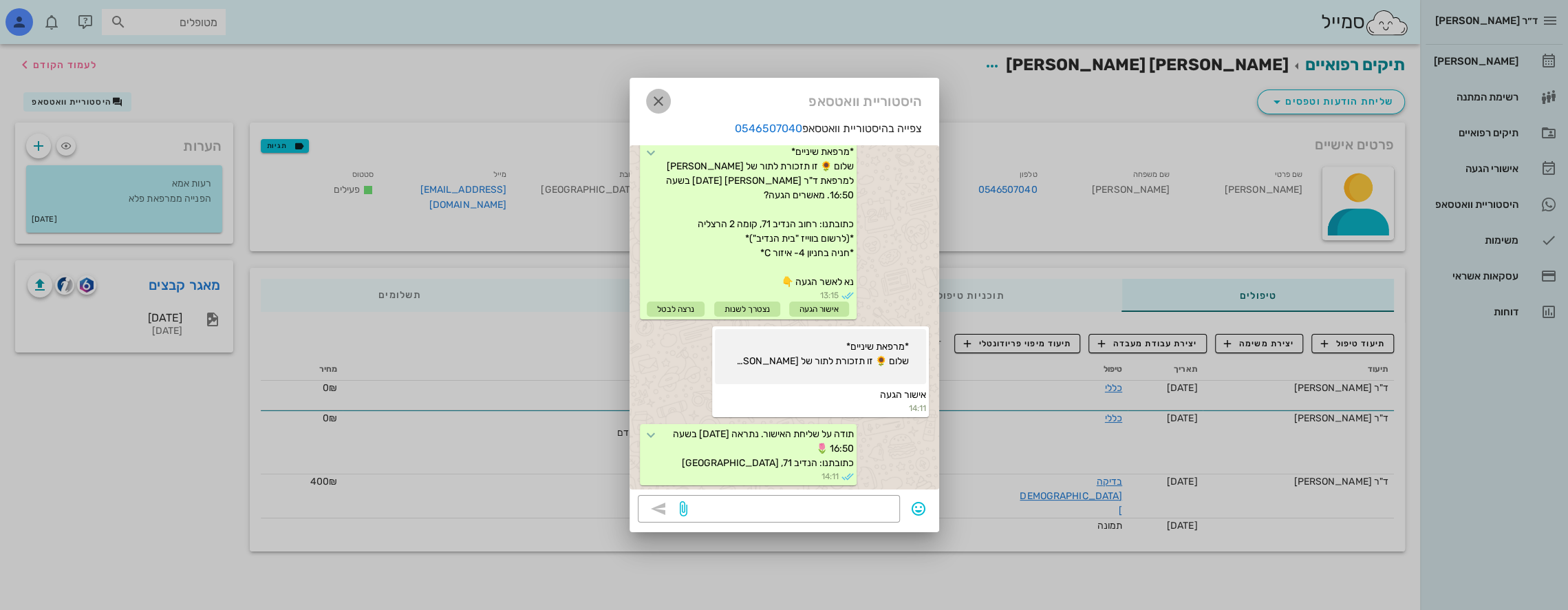
click at [660, 101] on icon "button" at bounding box center [658, 101] width 17 height 17
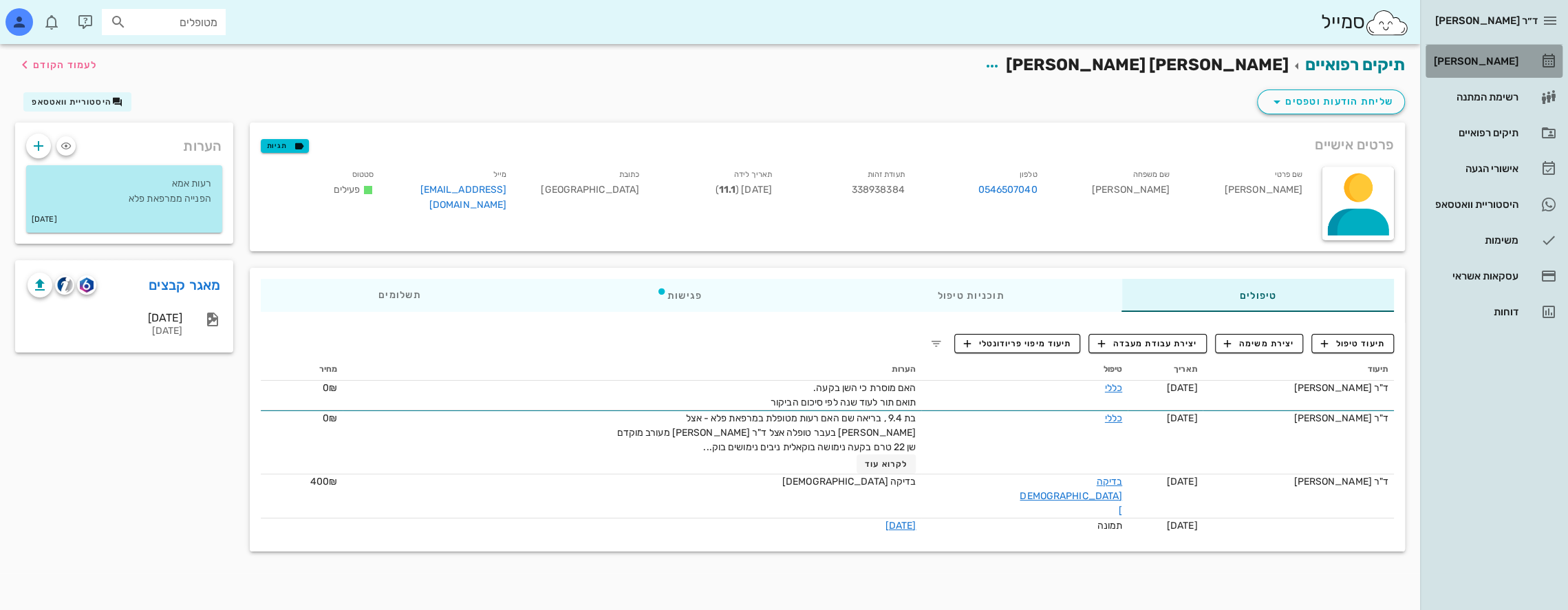
click at [1486, 50] on div "[PERSON_NAME]" at bounding box center [1475, 61] width 87 height 22
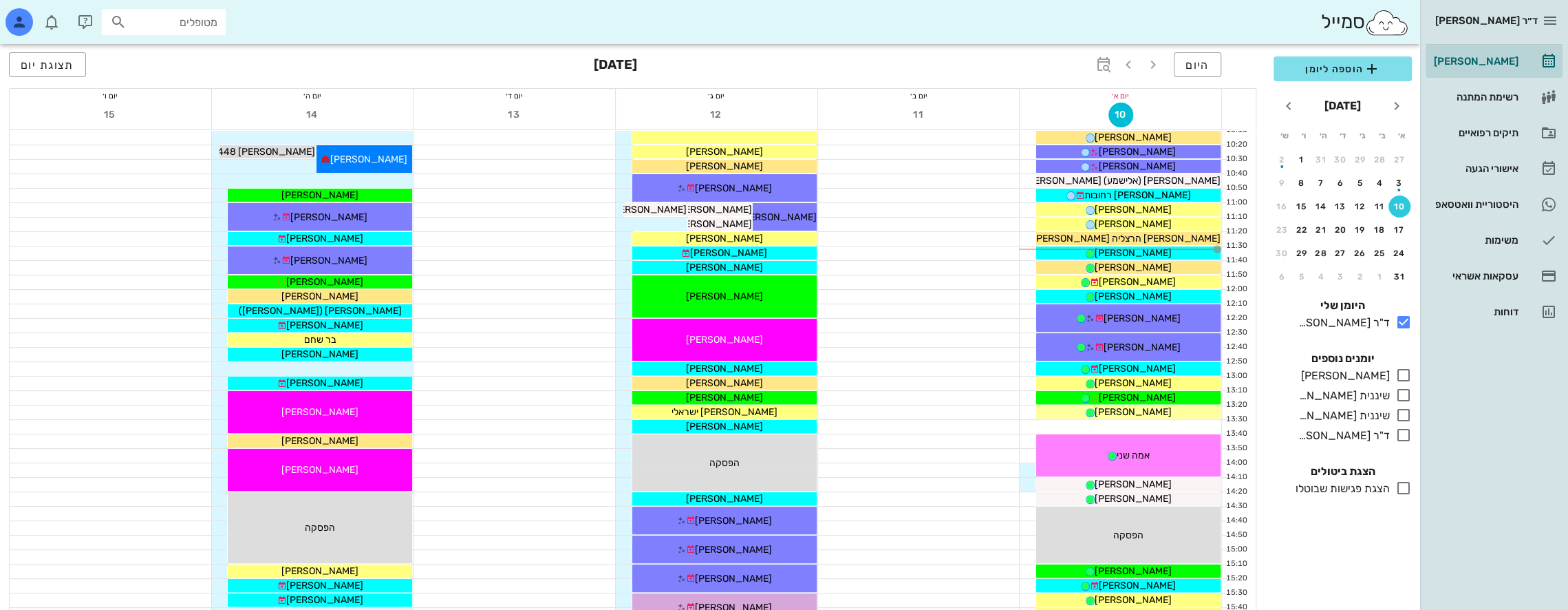
scroll to position [275, 0]
